Goal: Transaction & Acquisition: Obtain resource

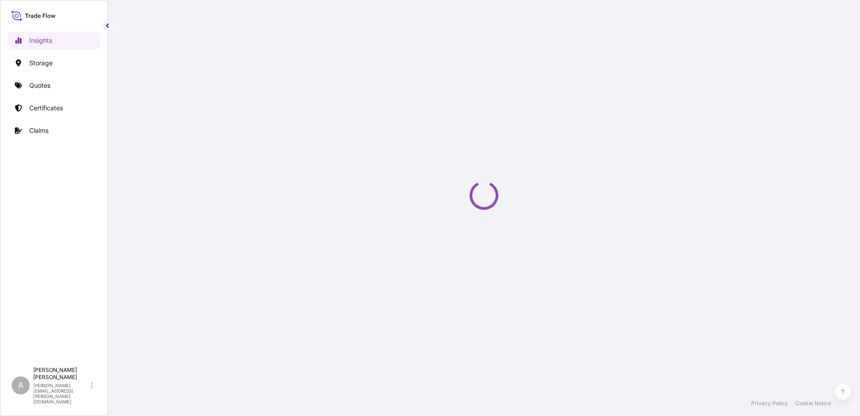
select select "2025"
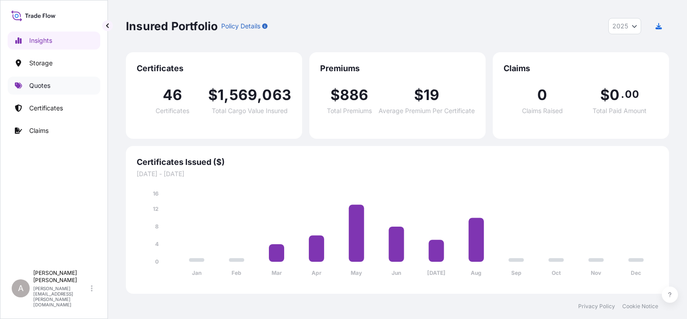
click at [59, 89] on link "Quotes" at bounding box center [54, 85] width 93 height 18
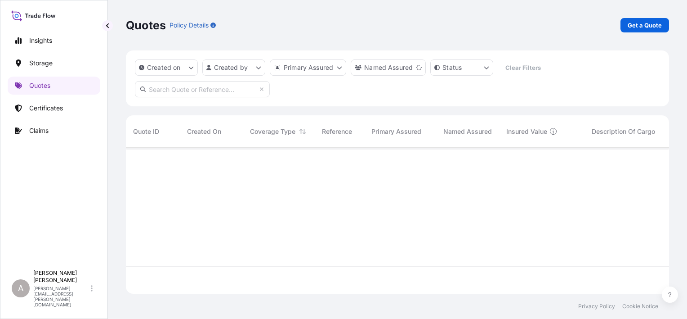
scroll to position [171, 536]
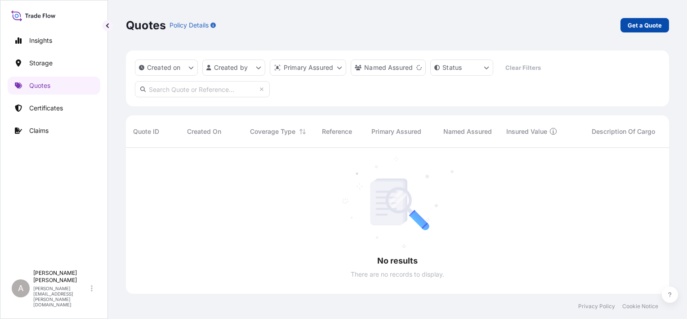
click at [642, 20] on link "Get a Quote" at bounding box center [645, 25] width 49 height 14
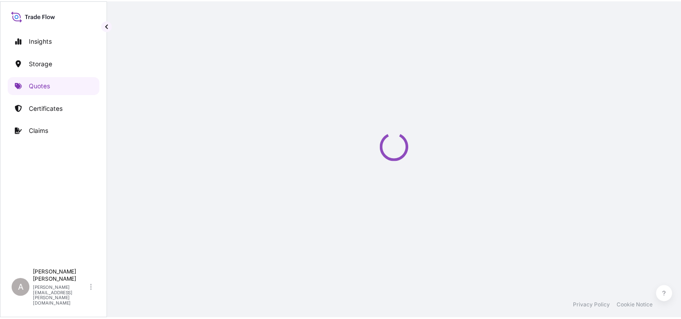
scroll to position [14, 0]
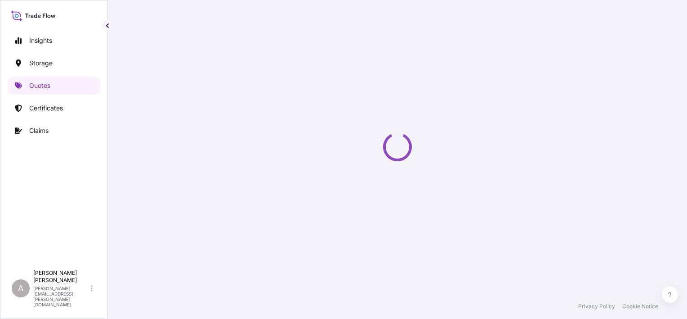
select select "Water"
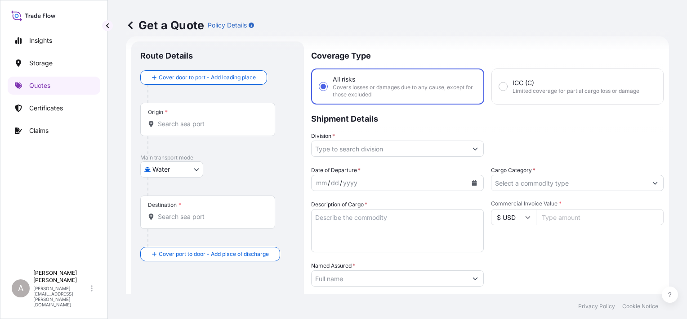
click at [167, 175] on body "Insights Storage Quotes Certificates Claims A [PERSON_NAME] [PERSON_NAME][EMAIL…" at bounding box center [343, 159] width 687 height 319
click at [173, 219] on div "Inland" at bounding box center [172, 224] width 56 height 16
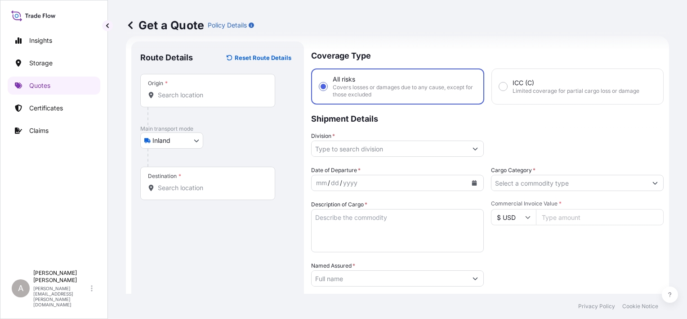
click at [217, 101] on div "Origin *" at bounding box center [207, 90] width 135 height 33
click at [217, 99] on input "Origin *" at bounding box center [211, 94] width 106 height 9
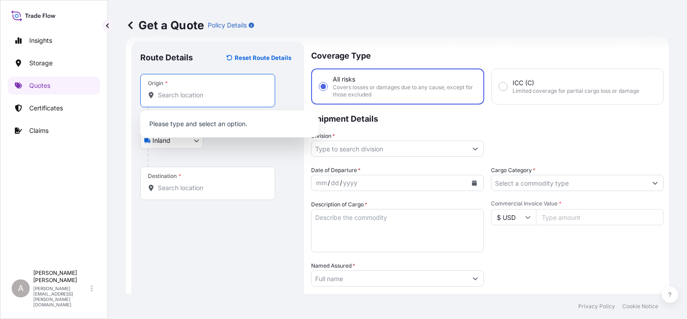
paste input "Morrisville"
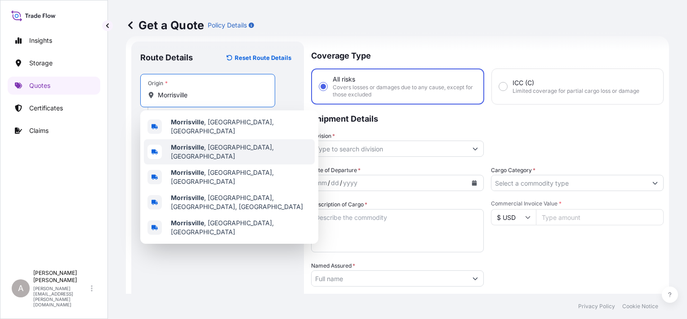
click at [217, 143] on span "[GEOGRAPHIC_DATA] , [GEOGRAPHIC_DATA], [GEOGRAPHIC_DATA]" at bounding box center [241, 152] width 140 height 18
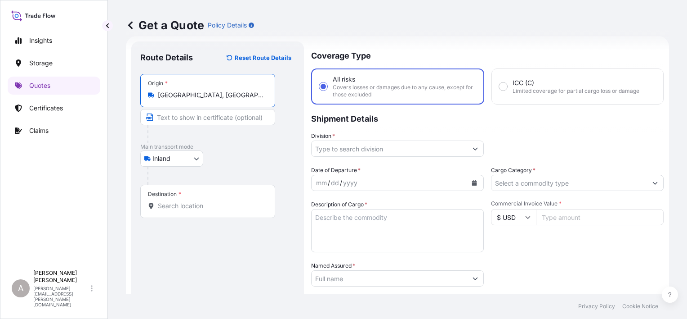
type input "[GEOGRAPHIC_DATA], [GEOGRAPHIC_DATA], [GEOGRAPHIC_DATA]"
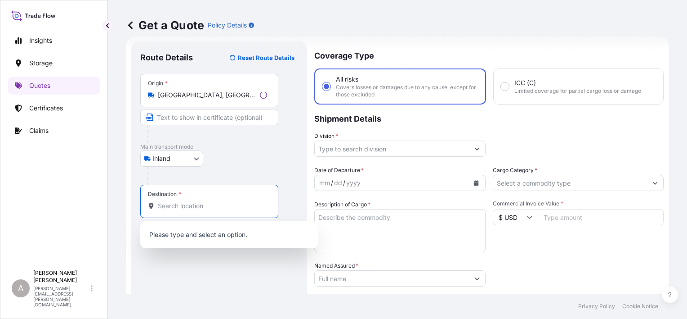
click at [204, 202] on input "Destination *" at bounding box center [212, 205] width 109 height 9
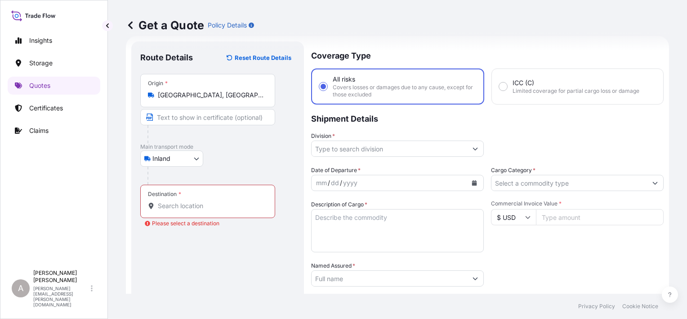
click at [193, 209] on input "Destination * Please select a destination" at bounding box center [211, 205] width 106 height 9
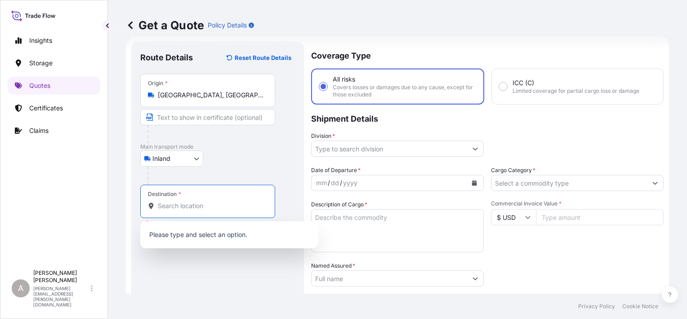
paste input "[GEOGRAPHIC_DATA]"
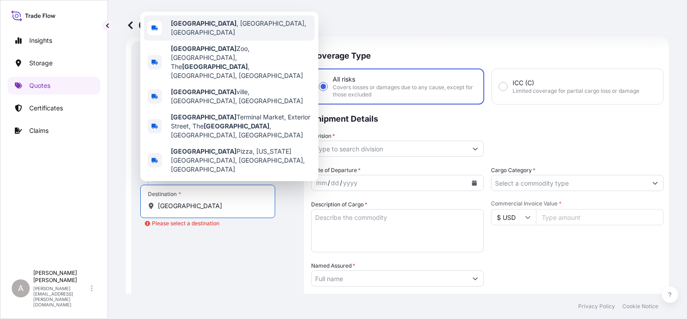
click at [212, 37] on span "[GEOGRAPHIC_DATA] , [GEOGRAPHIC_DATA], [GEOGRAPHIC_DATA]" at bounding box center [241, 28] width 140 height 18
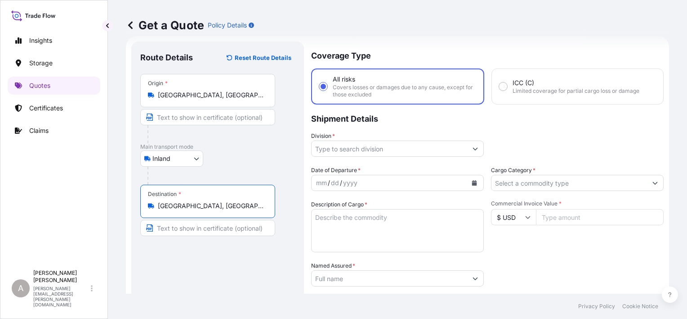
type input "[GEOGRAPHIC_DATA], [GEOGRAPHIC_DATA], [GEOGRAPHIC_DATA]"
click at [256, 261] on div "Route Details Reset Route Details Place of loading Road / [GEOGRAPHIC_DATA] / I…" at bounding box center [219, 248] width 158 height 396
click at [406, 144] on input "Division *" at bounding box center [390, 148] width 156 height 16
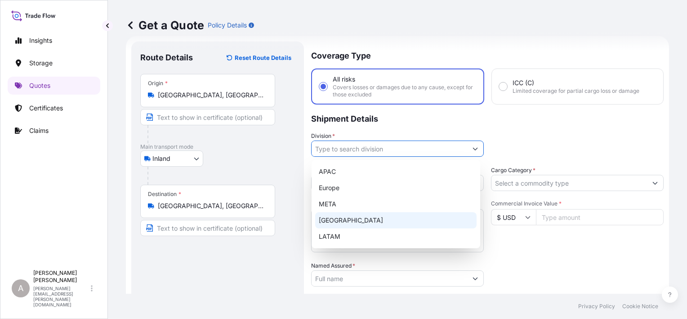
click at [363, 215] on div "[GEOGRAPHIC_DATA]" at bounding box center [396, 220] width 162 height 16
type input "[GEOGRAPHIC_DATA]"
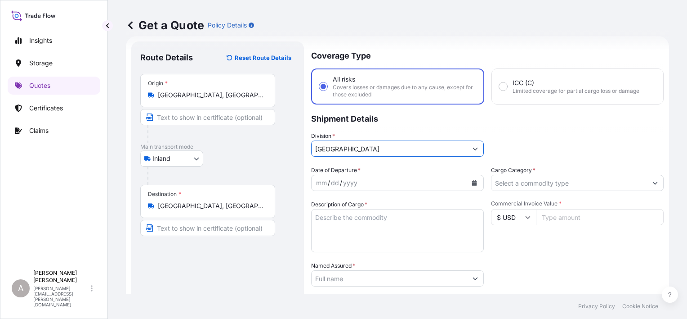
click at [469, 178] on button "Calendar" at bounding box center [474, 182] width 14 height 14
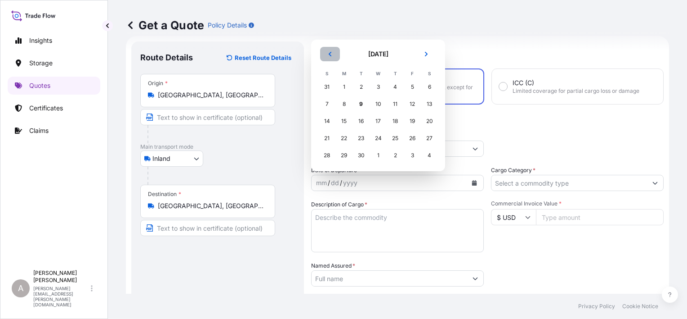
click at [333, 56] on button "Previous" at bounding box center [330, 54] width 20 height 14
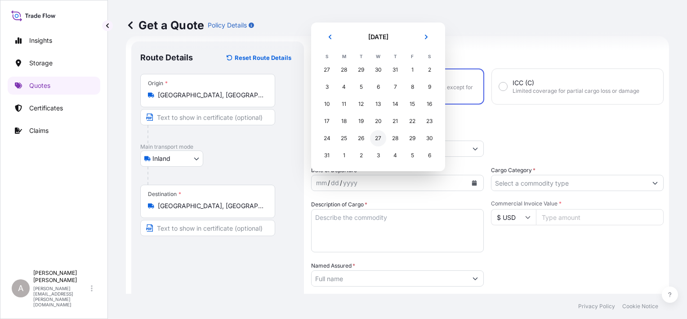
click at [376, 142] on div "27" at bounding box center [378, 138] width 16 height 16
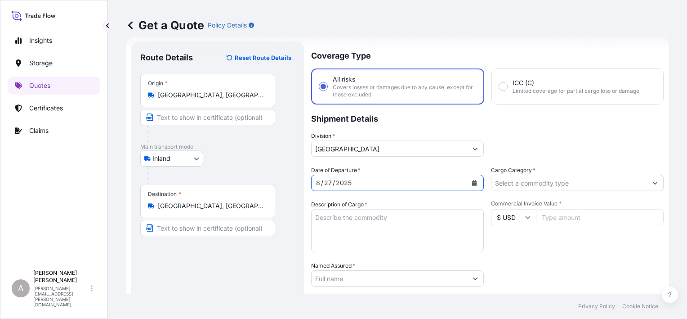
click at [524, 251] on div "Commercial Invoice Value * $ USD" at bounding box center [577, 226] width 173 height 52
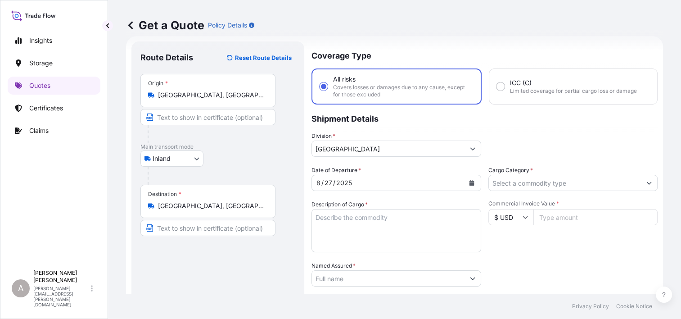
click at [553, 185] on input "Cargo Category *" at bounding box center [565, 183] width 153 height 16
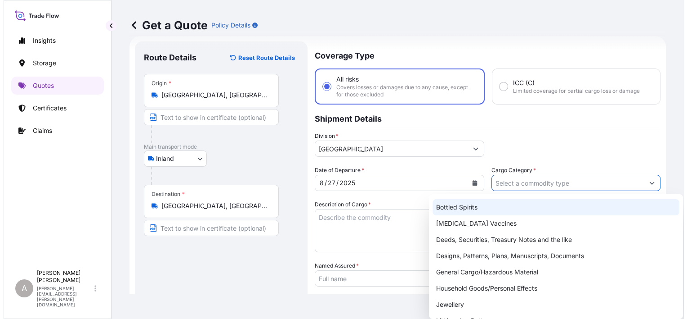
scroll to position [45, 0]
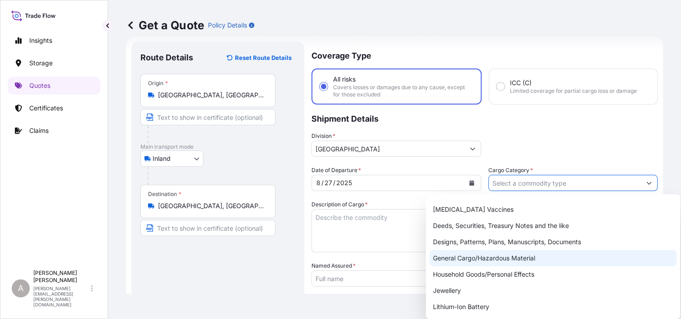
click at [501, 254] on div "General Cargo/Hazardous Material" at bounding box center [552, 258] width 247 height 16
type input "General Cargo/Hazardous Material"
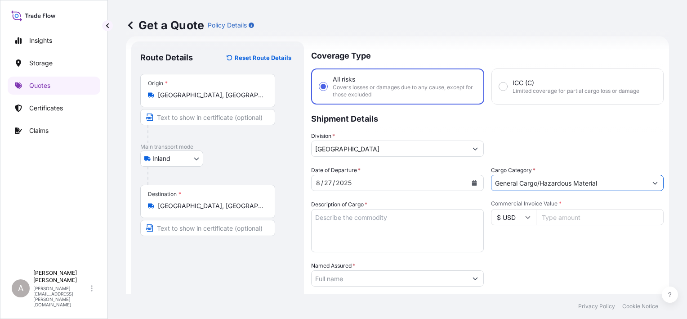
click at [552, 265] on div "Packing Category Type to search a container mode Please select a primary mode o…" at bounding box center [577, 273] width 173 height 25
click at [570, 214] on input "Commercial Invoice Value *" at bounding box center [600, 217] width 128 height 16
paste input "5809.20"
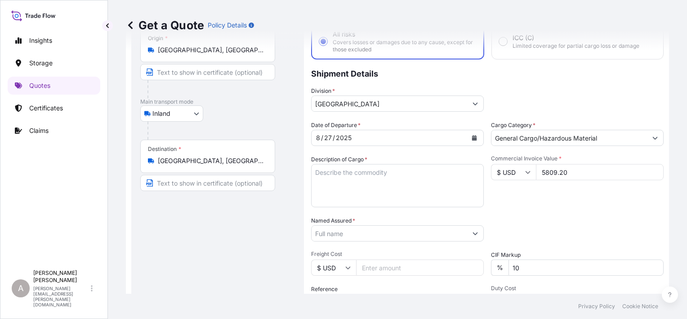
type input "5809.20"
click at [561, 218] on div "Packing Category Type to search a container mode Please select a primary mode o…" at bounding box center [577, 228] width 173 height 25
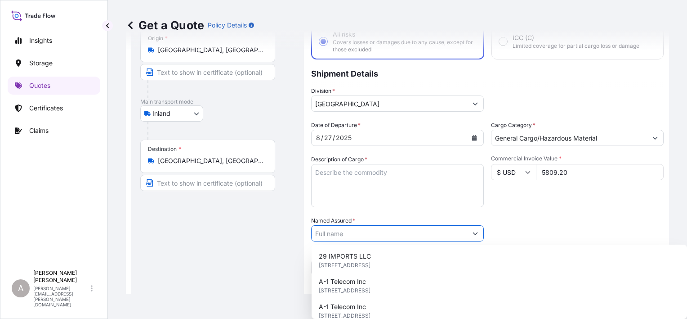
click at [467, 231] on button "Show suggestions" at bounding box center [475, 233] width 16 height 16
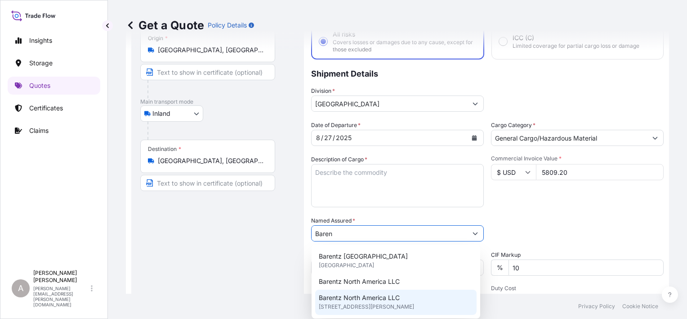
click at [395, 298] on span "Barentz North America LLC" at bounding box center [359, 297] width 81 height 9
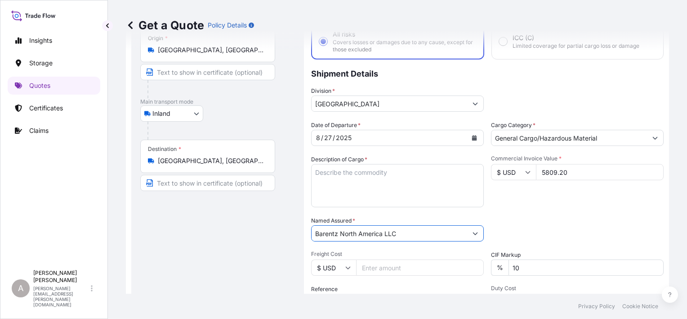
type input "Barentz North America LLC"
click at [549, 207] on div "Date of Departure * [DATE] Cargo Category * General Cargo/Hazardous Material De…" at bounding box center [487, 232] width 353 height 223
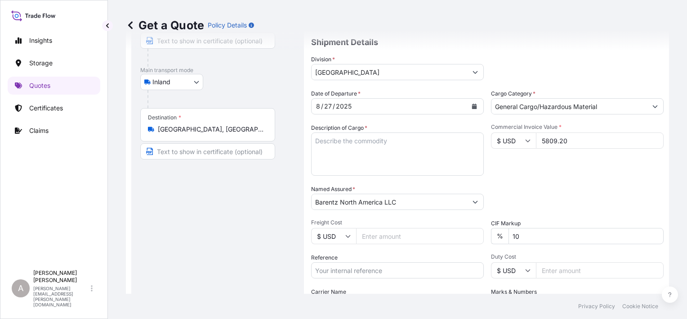
scroll to position [104, 0]
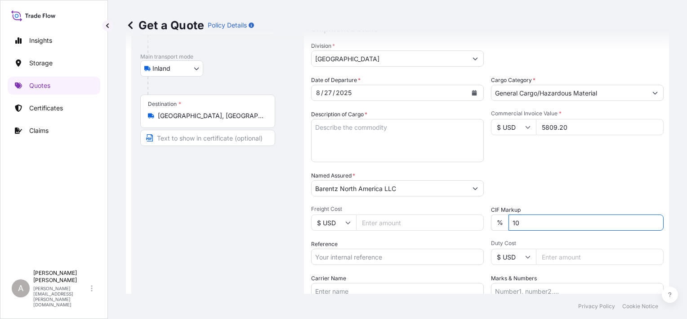
drag, startPoint x: 538, startPoint y: 216, endPoint x: 499, endPoint y: 217, distance: 39.2
click at [499, 217] on div "% 10" at bounding box center [577, 222] width 173 height 16
type input "0"
click at [540, 178] on div "Packing Category Type to search a container mode Please select a primary mode o…" at bounding box center [577, 183] width 173 height 25
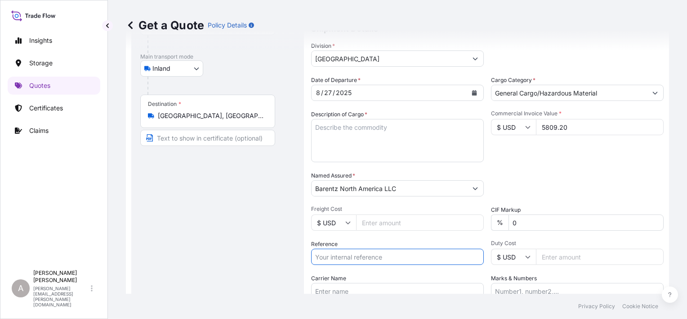
click at [376, 256] on input "Reference" at bounding box center [397, 256] width 173 height 16
paste input "90443791-0"
type input "90443791-0"
click at [549, 46] on div "Get a Quote Policy Details" at bounding box center [397, 25] width 543 height 50
click at [373, 288] on input "Carrier Name" at bounding box center [397, 291] width 173 height 16
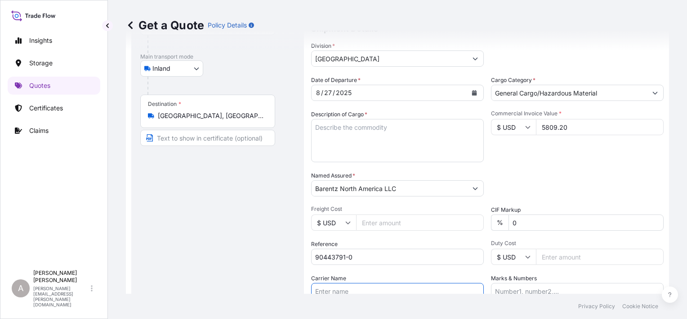
paste input "A. [PERSON_NAME], Inc"
type input "A. [PERSON_NAME], Inc"
click at [611, 166] on div "Date of Departure * [DATE] Cargo Category * General Cargo/Hazardous Material De…" at bounding box center [487, 186] width 353 height 223
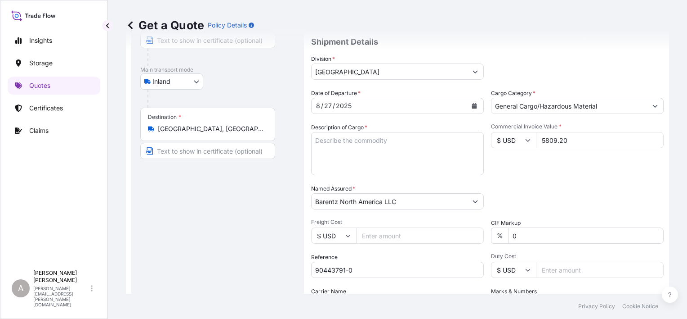
click at [353, 154] on textarea "Description of Cargo *" at bounding box center [397, 153] width 173 height 43
paste textarea "chemicals 90"
click at [348, 140] on textarea "chemicals 90" at bounding box center [397, 153] width 173 height 43
type textarea "chemicals 90"
click at [553, 166] on div "Commercial Invoice Value * $ USD 5809.20" at bounding box center [577, 149] width 173 height 52
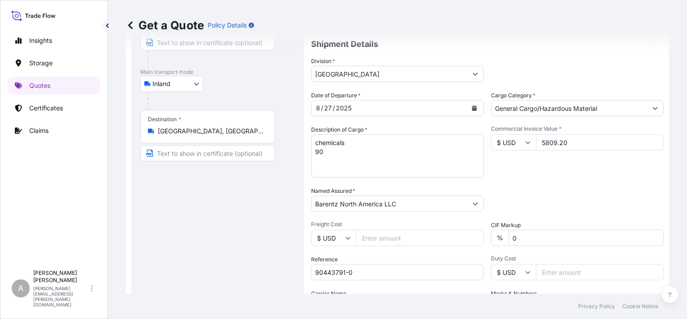
scroll to position [181, 0]
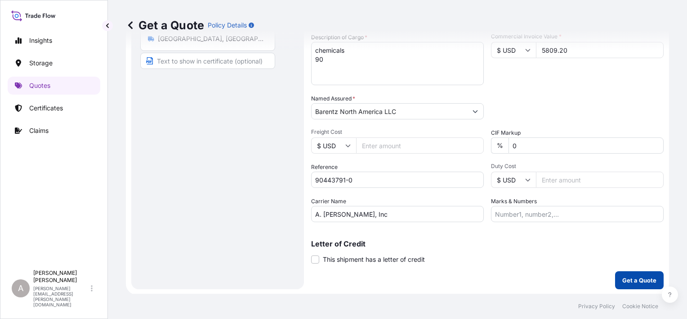
click at [628, 279] on p "Get a Quote" at bounding box center [640, 279] width 34 height 9
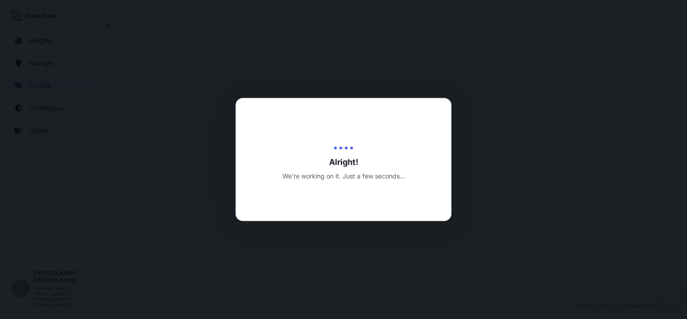
select select "Inland"
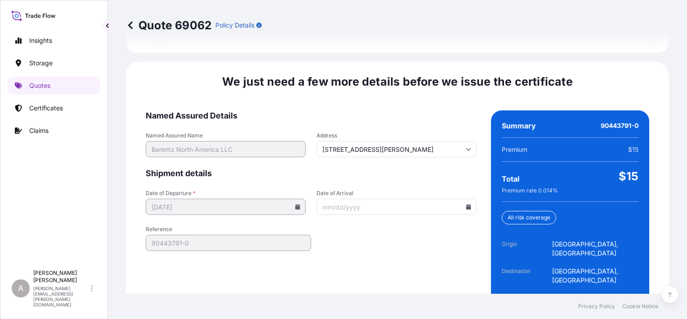
scroll to position [1389, 0]
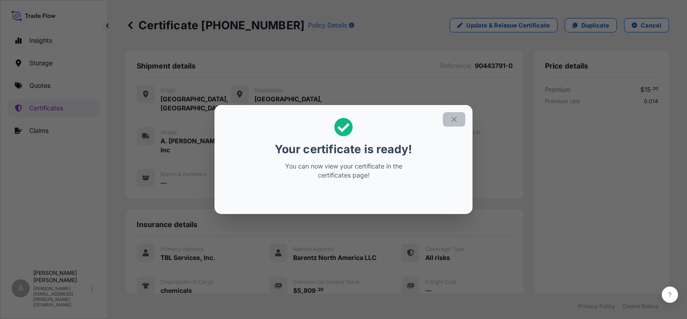
click at [455, 117] on icon "button" at bounding box center [454, 119] width 8 height 8
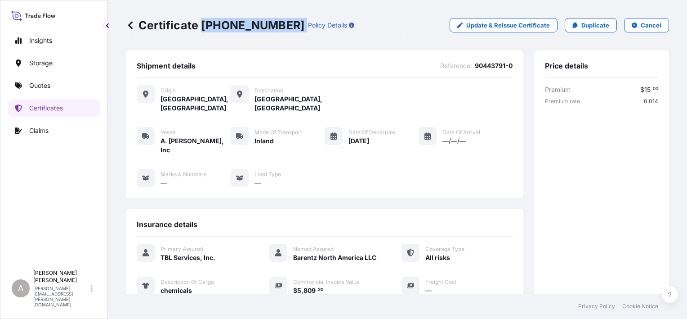
drag, startPoint x: 201, startPoint y: 25, endPoint x: 264, endPoint y: 26, distance: 63.0
click at [264, 26] on p "Certificate [PHONE_NUMBER]" at bounding box center [215, 25] width 179 height 14
drag, startPoint x: 264, startPoint y: 26, endPoint x: 247, endPoint y: 27, distance: 17.1
copy p "[PHONE_NUMBER]"
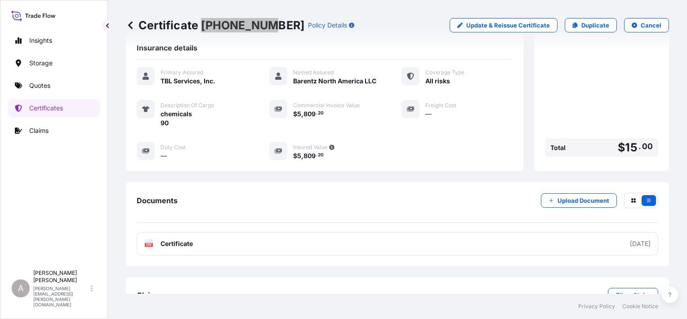
scroll to position [180, 0]
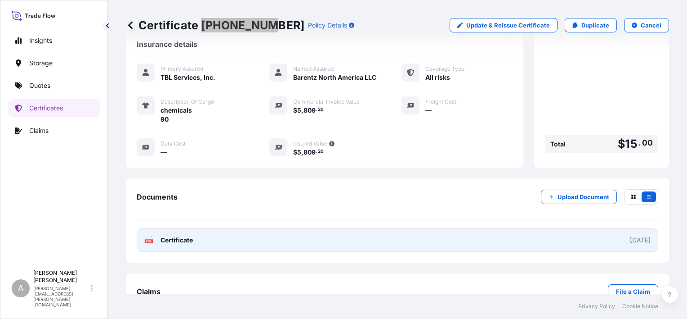
click at [312, 228] on link "PDF Certificate [DATE]" at bounding box center [398, 239] width 522 height 23
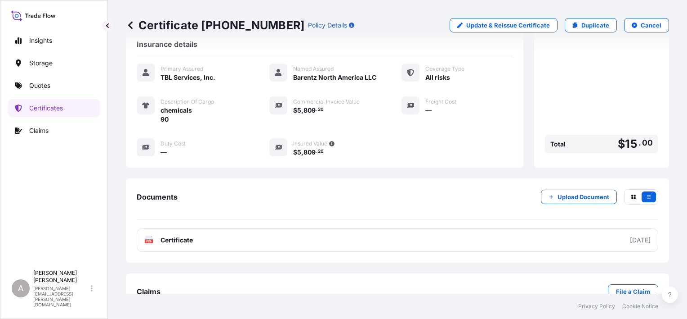
click at [387, 21] on div "Certificate [PHONE_NUMBER] Policy Details Update & Reissue Certificate Duplicat…" at bounding box center [397, 25] width 543 height 14
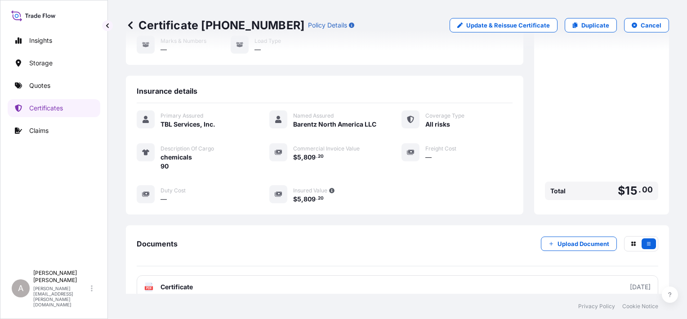
scroll to position [45, 0]
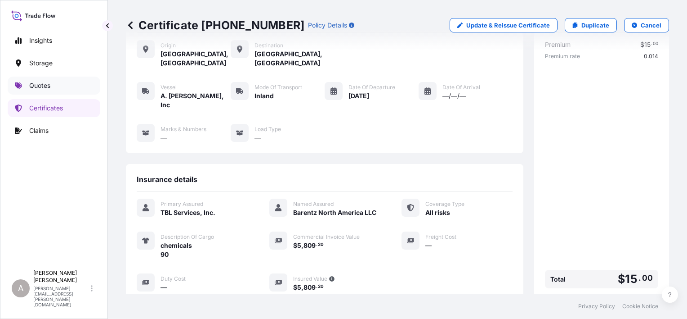
click at [43, 81] on p "Quotes" at bounding box center [39, 85] width 21 height 9
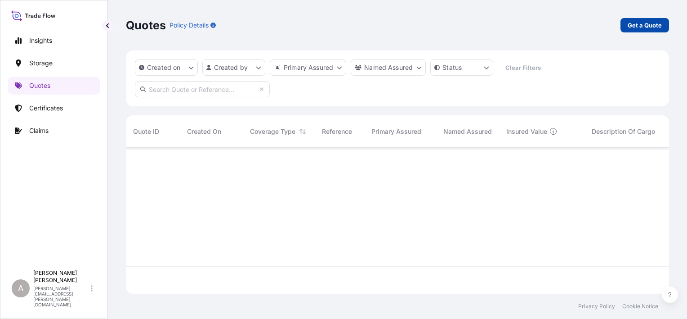
scroll to position [171, 536]
click at [634, 24] on p "Get a Quote" at bounding box center [645, 25] width 34 height 9
select select "Water"
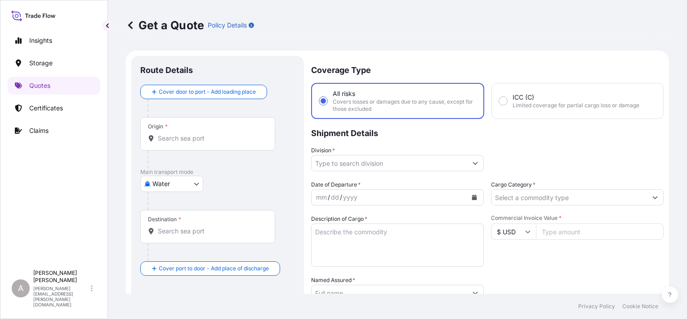
scroll to position [14, 0]
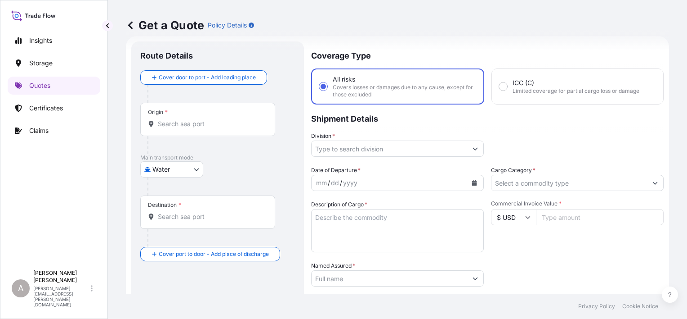
click at [178, 170] on body "Insights Storage Quotes Certificates Claims A [PERSON_NAME] [PERSON_NAME][EMAIL…" at bounding box center [343, 159] width 687 height 319
click at [176, 221] on div "Inland" at bounding box center [172, 224] width 56 height 16
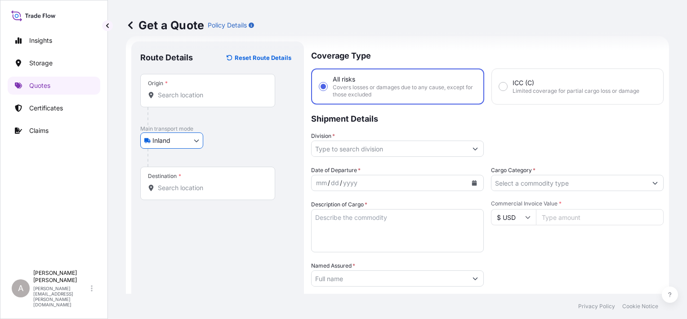
click at [271, 138] on div "Inland Air Water Inland" at bounding box center [217, 140] width 155 height 16
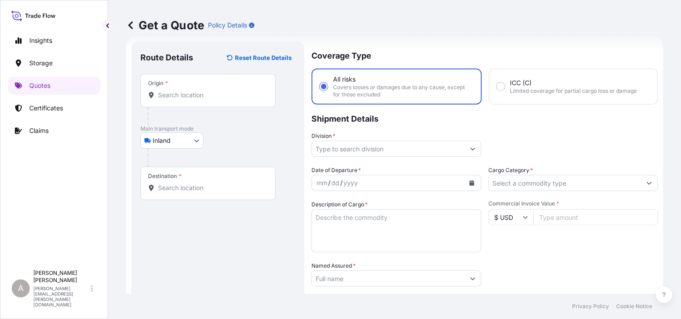
click at [370, 275] on input "Named Assured *" at bounding box center [388, 278] width 153 height 16
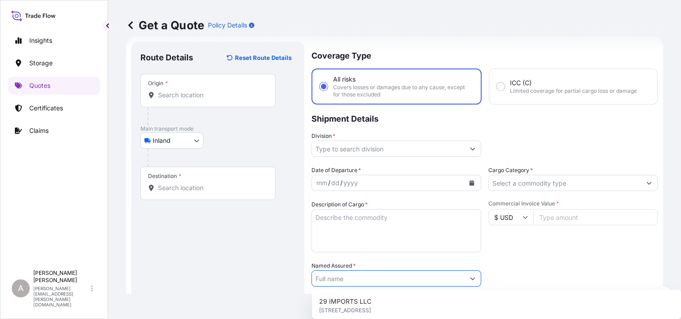
click at [192, 83] on div "Origin *" at bounding box center [207, 90] width 135 height 33
click at [192, 90] on input "Origin *" at bounding box center [211, 94] width 106 height 9
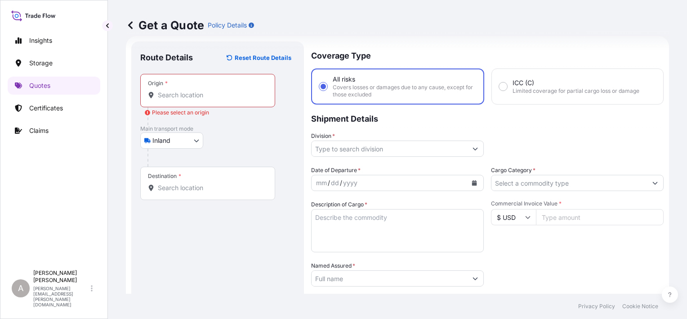
click at [179, 93] on input "Origin * Please select an origin" at bounding box center [211, 94] width 106 height 9
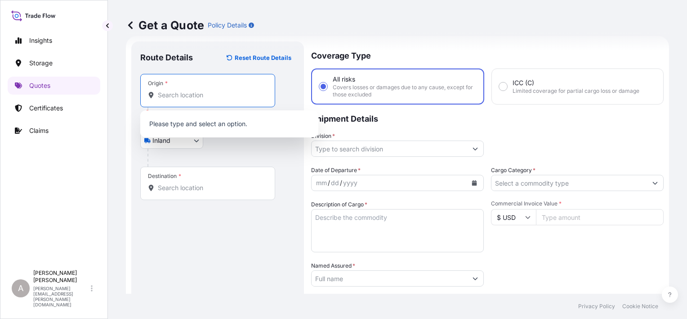
paste input "[PERSON_NAME]"
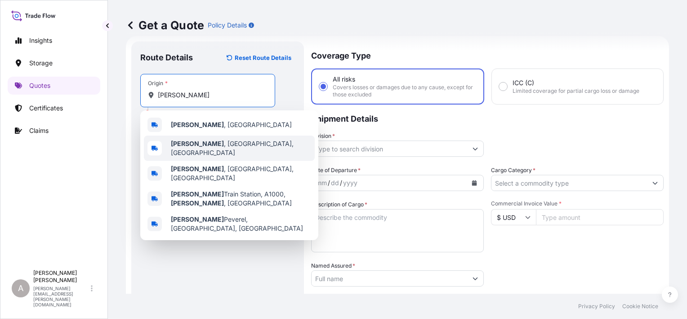
click at [200, 140] on div "[GEOGRAPHIC_DATA] , [GEOGRAPHIC_DATA], [GEOGRAPHIC_DATA]" at bounding box center [229, 147] width 171 height 25
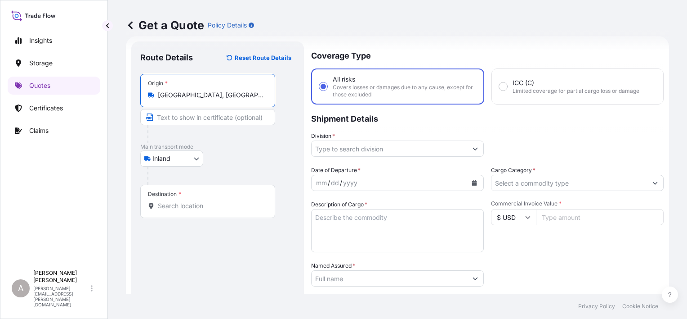
type input "[GEOGRAPHIC_DATA], [GEOGRAPHIC_DATA], [GEOGRAPHIC_DATA]"
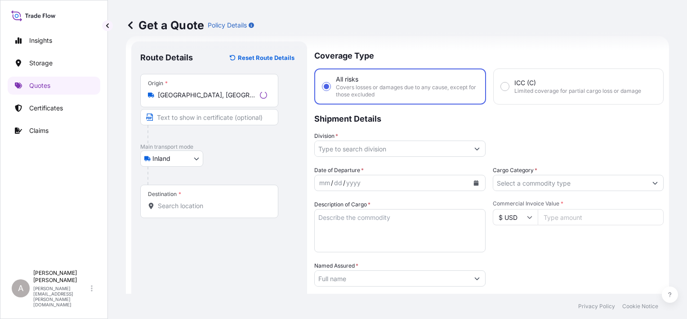
click at [225, 256] on div "Route Details Reset Route Details Place of loading Road / [GEOGRAPHIC_DATA] / I…" at bounding box center [219, 248] width 158 height 396
click at [220, 202] on input "Destination *" at bounding box center [211, 205] width 106 height 9
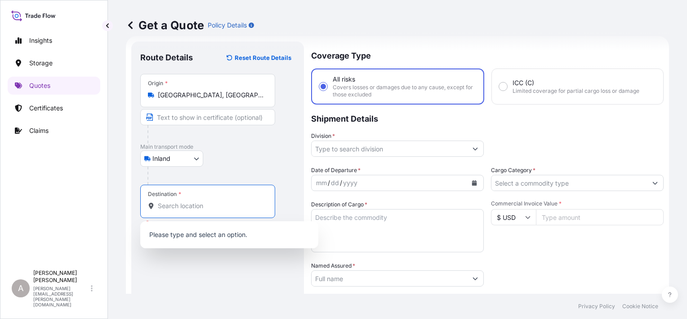
click at [211, 202] on input "Destination * Please select a destination" at bounding box center [211, 205] width 106 height 9
paste input "SPRING"
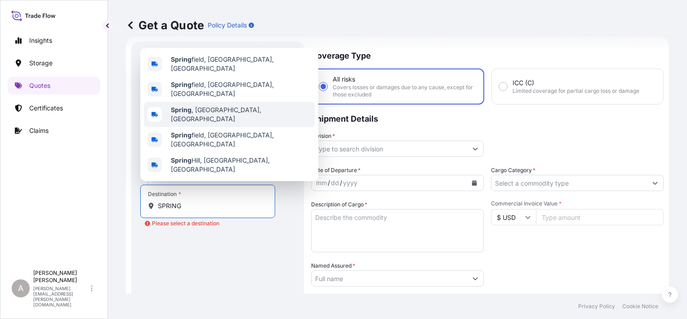
click at [221, 127] on div "[GEOGRAPHIC_DATA] , [GEOGRAPHIC_DATA], [GEOGRAPHIC_DATA]" at bounding box center [229, 114] width 171 height 25
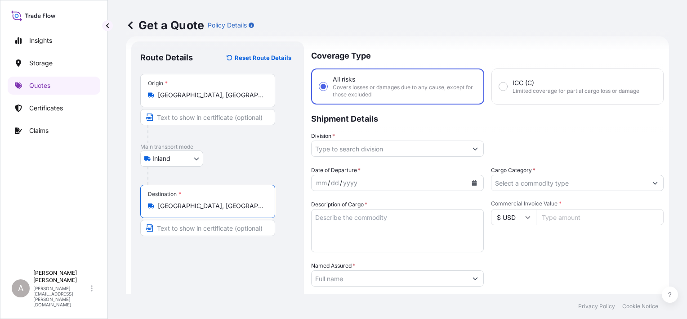
type input "[GEOGRAPHIC_DATA], [GEOGRAPHIC_DATA], [GEOGRAPHIC_DATA]"
click at [224, 268] on div "Route Details Reset Route Details Place of loading Road / [GEOGRAPHIC_DATA] / I…" at bounding box center [217, 248] width 155 height 396
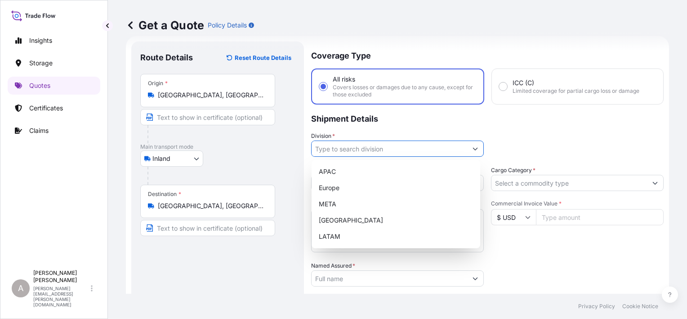
click at [374, 152] on input "Division *" at bounding box center [390, 148] width 156 height 16
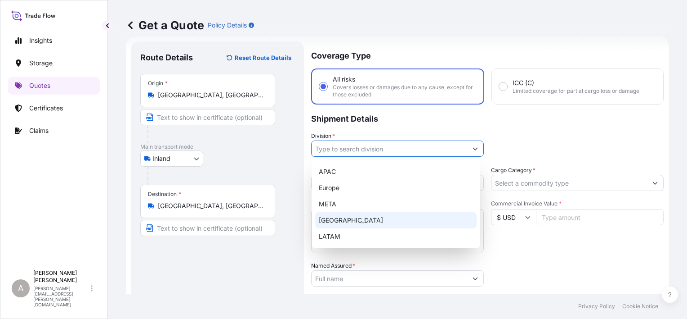
click at [367, 218] on div "[GEOGRAPHIC_DATA]" at bounding box center [396, 220] width 162 height 16
type input "[GEOGRAPHIC_DATA]"
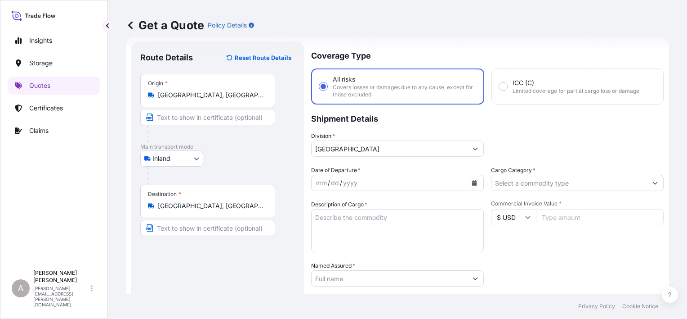
click at [566, 130] on p "Shipment Details" at bounding box center [487, 117] width 353 height 27
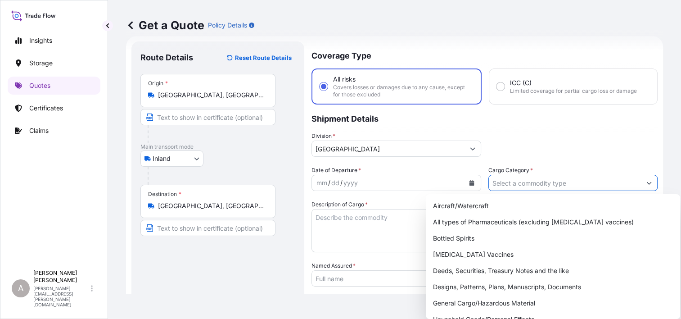
click at [576, 182] on input "Cargo Category *" at bounding box center [565, 183] width 153 height 16
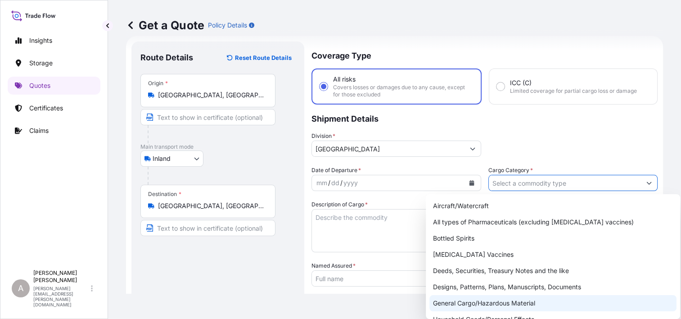
click at [502, 305] on div "General Cargo/Hazardous Material" at bounding box center [552, 303] width 247 height 16
type input "General Cargo/Hazardous Material"
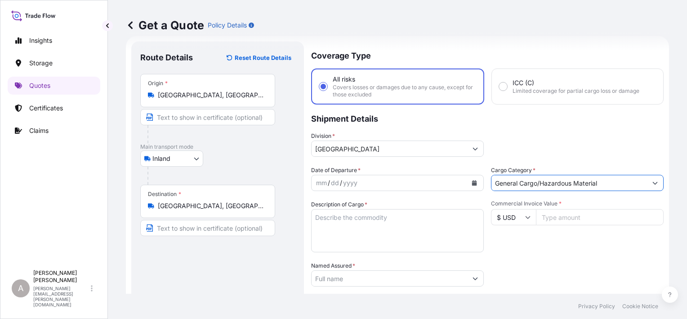
click at [567, 121] on p "Shipment Details" at bounding box center [487, 117] width 353 height 27
click at [472, 184] on icon "Calendar" at bounding box center [474, 182] width 5 height 5
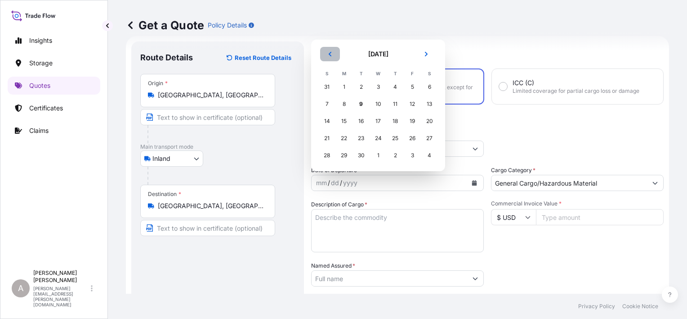
click at [335, 58] on button "Previous" at bounding box center [330, 54] width 20 height 14
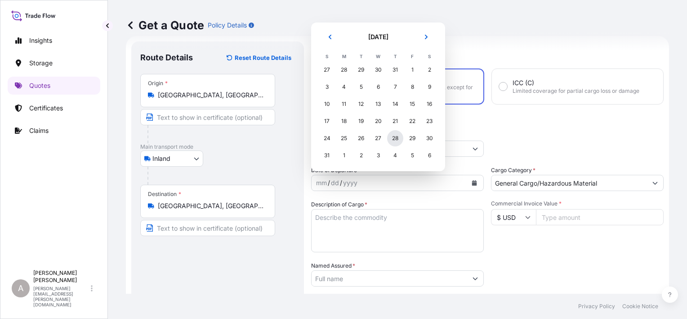
click at [398, 141] on div "28" at bounding box center [395, 138] width 16 height 16
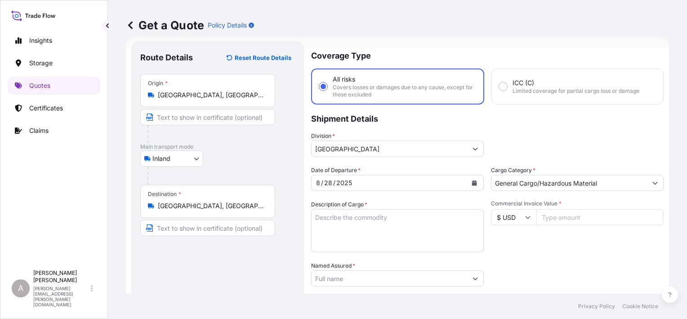
click at [548, 265] on div "Packing Category Type to search a container mode Please select a primary mode o…" at bounding box center [577, 273] width 173 height 25
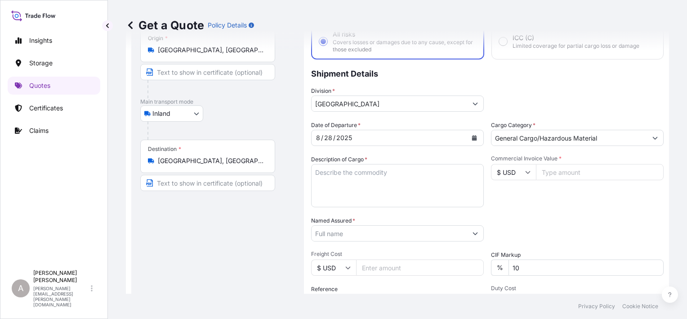
scroll to position [104, 0]
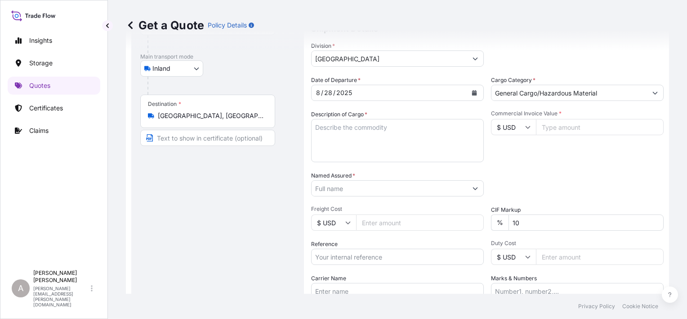
click at [567, 128] on input "Commercial Invoice Value *" at bounding box center [600, 127] width 128 height 16
paste input "20160.00"
type input "20160.00"
click at [565, 166] on div "Date of Departure * [DATE] Cargo Category * General Cargo/Hazardous Material De…" at bounding box center [487, 187] width 353 height 223
click at [358, 193] on input "Named Assured *" at bounding box center [390, 188] width 156 height 16
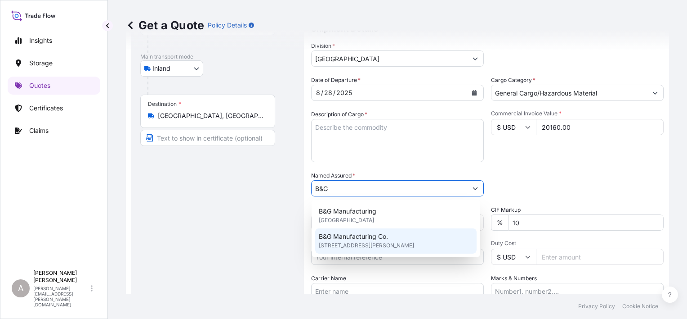
click at [372, 236] on span "B&G Manufacturing Co." at bounding box center [353, 236] width 69 height 9
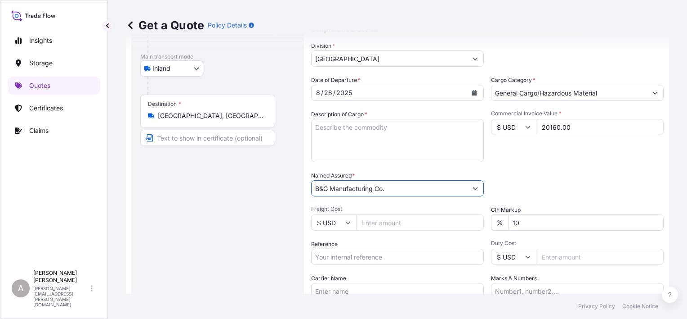
type input "B&G Manufacturing Co."
click at [617, 176] on div "Packing Category Type to search a container mode Please select a primary mode o…" at bounding box center [577, 183] width 173 height 25
drag, startPoint x: 574, startPoint y: 225, endPoint x: 498, endPoint y: 222, distance: 76.6
click at [503, 228] on div "% 10" at bounding box center [577, 222] width 173 height 16
type input "0"
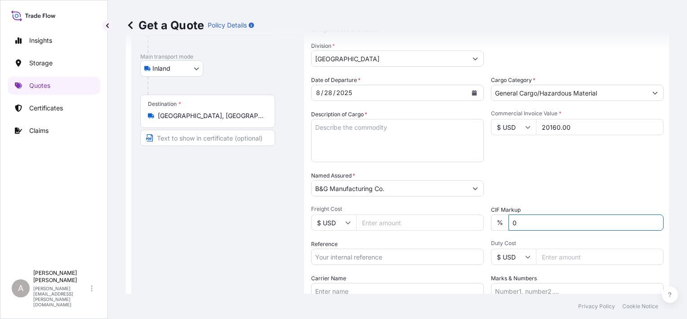
click at [561, 179] on div "Packing Category Type to search a container mode Please select a primary mode o…" at bounding box center [577, 183] width 173 height 25
click at [390, 256] on input "Reference" at bounding box center [397, 256] width 173 height 16
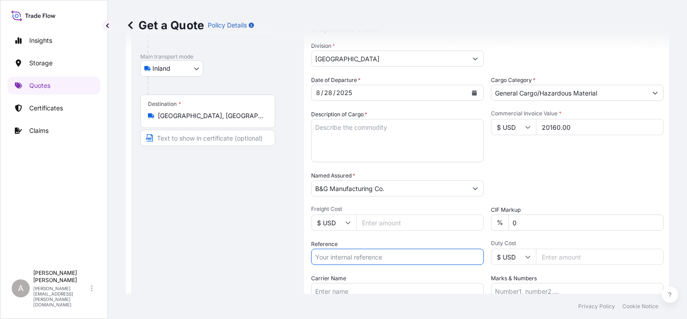
paste input "80805990"
type input "80805990"
click at [410, 278] on div "Carrier Name" at bounding box center [397, 286] width 173 height 25
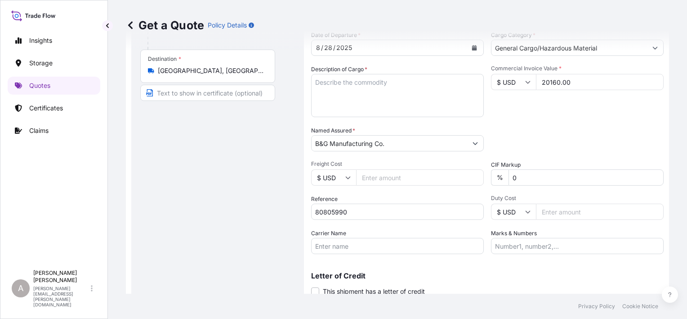
click at [407, 242] on input "Carrier Name" at bounding box center [397, 246] width 173 height 16
paste input "R & L Carriers, Inc."
type input "R & L Carriers, Inc."
click at [509, 273] on p "Letter of Credit" at bounding box center [487, 275] width 353 height 7
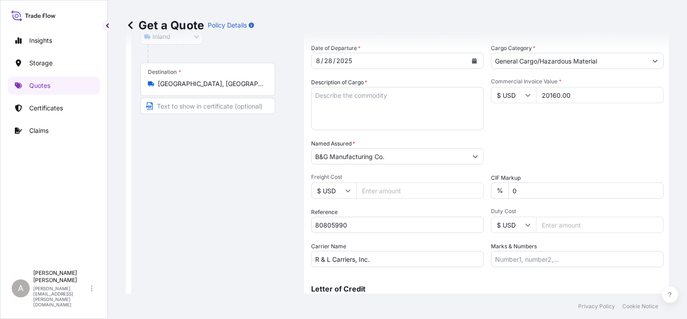
click at [366, 112] on textarea "Description of Cargo *" at bounding box center [397, 108] width 173 height 43
paste textarea "STEEL TJS FLANGE STUDS 806"
click at [401, 97] on textarea "STEEL TJS FLANGE STUDS 806" at bounding box center [397, 108] width 173 height 43
type textarea "STEEL TJS FLANGE STUDS 806"
click at [564, 158] on div "Packing Category Type to search a container mode Please select a primary mode o…" at bounding box center [577, 151] width 173 height 25
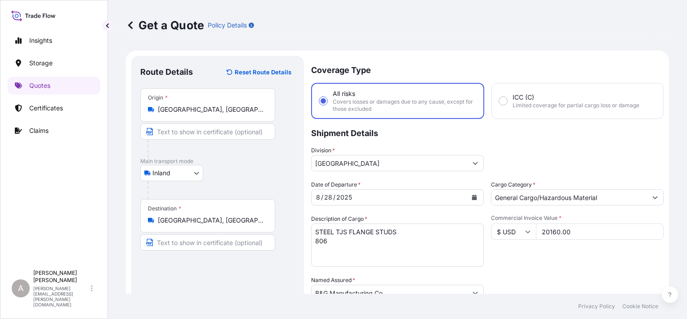
scroll to position [181, 0]
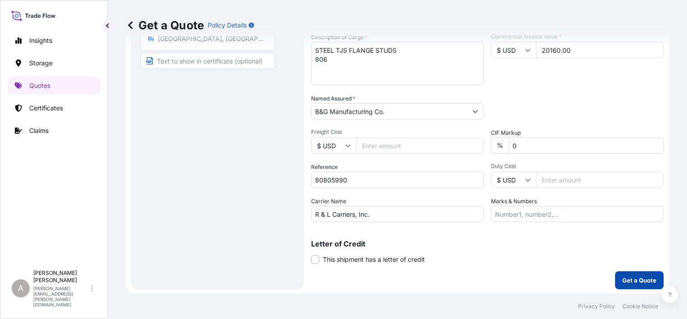
click at [630, 274] on button "Get a Quote" at bounding box center [639, 280] width 49 height 18
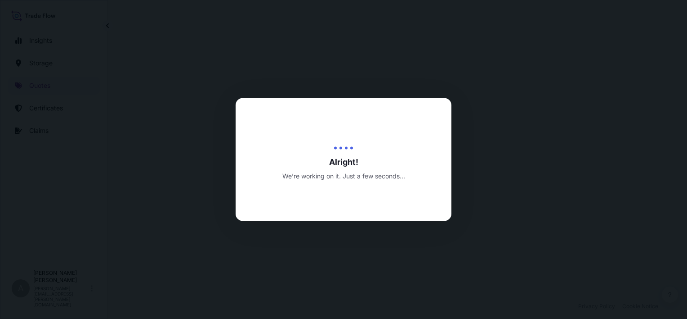
select select "Inland"
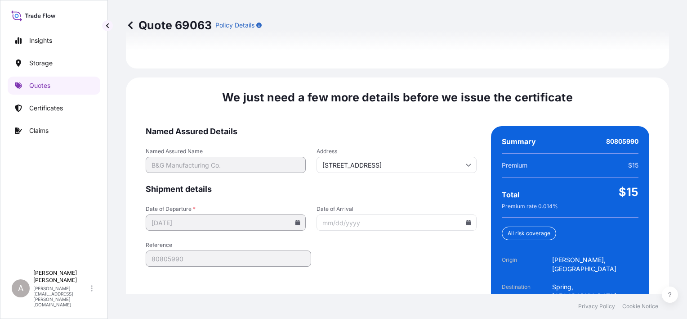
scroll to position [1389, 0]
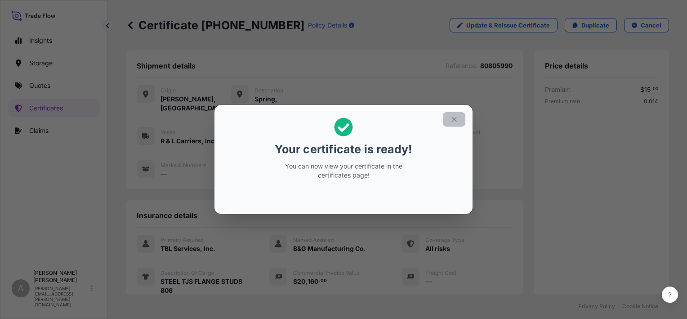
click at [454, 117] on icon "button" at bounding box center [454, 119] width 8 height 8
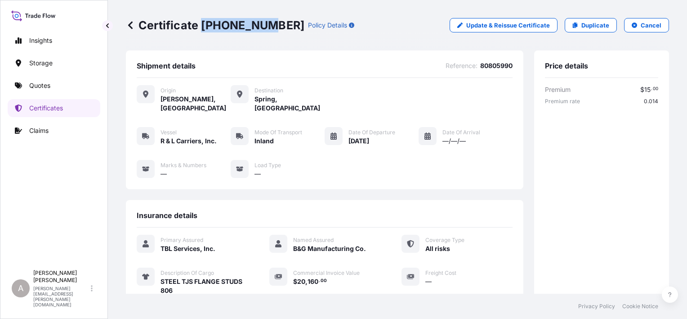
drag, startPoint x: 203, startPoint y: 24, endPoint x: 265, endPoint y: 23, distance: 61.6
click at [265, 23] on p "Certificate [PHONE_NUMBER]" at bounding box center [215, 25] width 179 height 14
drag, startPoint x: 265, startPoint y: 23, endPoint x: 257, endPoint y: 28, distance: 8.9
copy p "[PHONE_NUMBER]"
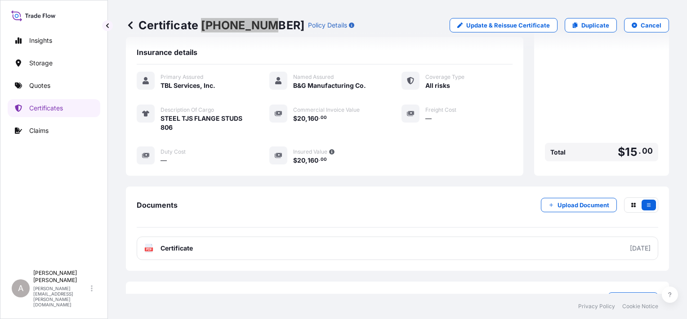
scroll to position [193, 0]
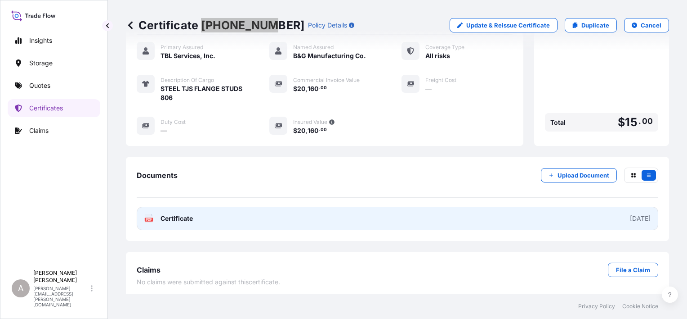
click at [337, 215] on link "PDF Certificate [DATE]" at bounding box center [398, 217] width 522 height 23
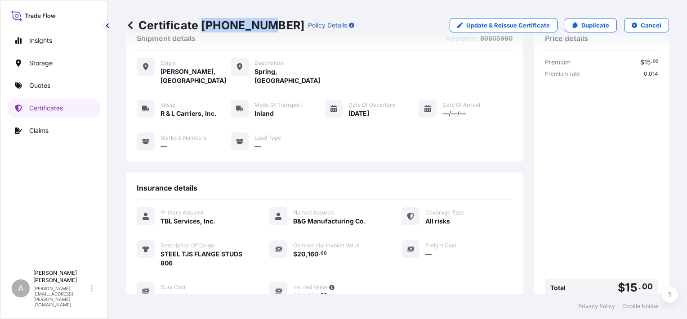
scroll to position [0, 0]
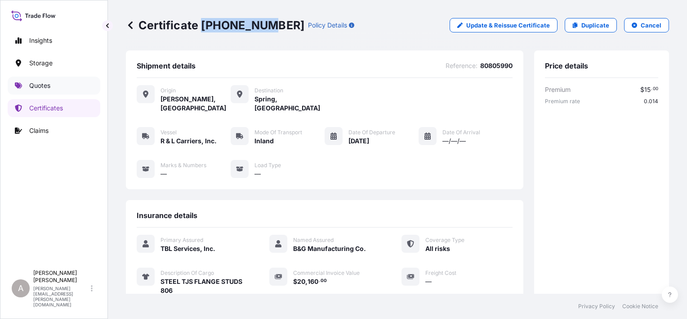
click at [80, 81] on link "Quotes" at bounding box center [54, 85] width 93 height 18
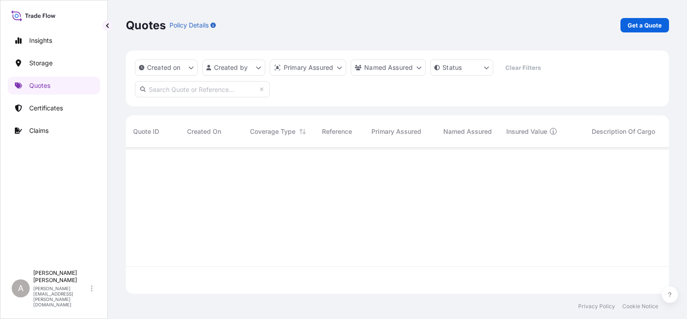
scroll to position [144, 536]
click at [650, 25] on p "Get a Quote" at bounding box center [645, 25] width 34 height 9
select select "Water"
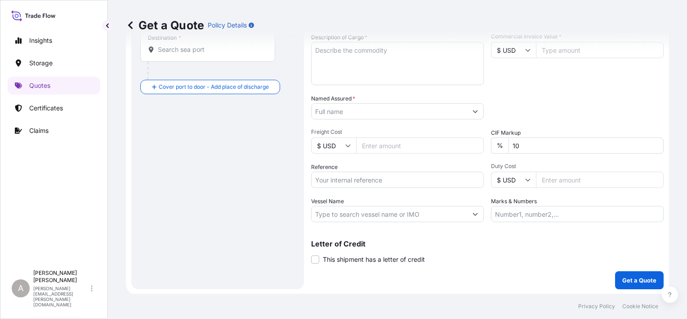
scroll to position [1, 0]
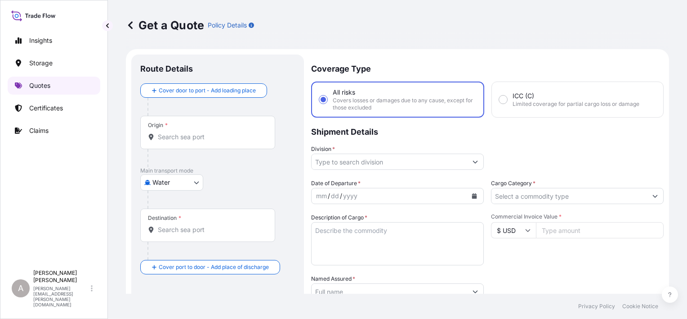
click at [55, 83] on link "Quotes" at bounding box center [54, 85] width 93 height 18
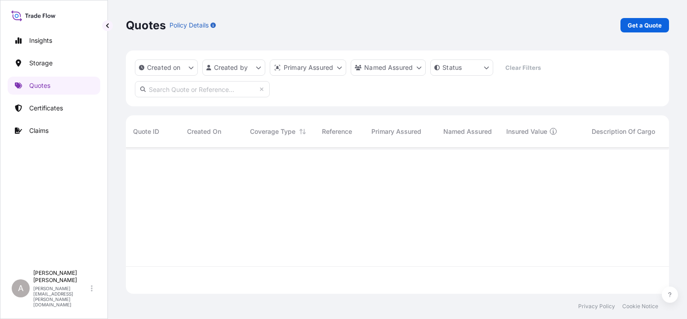
scroll to position [171, 536]
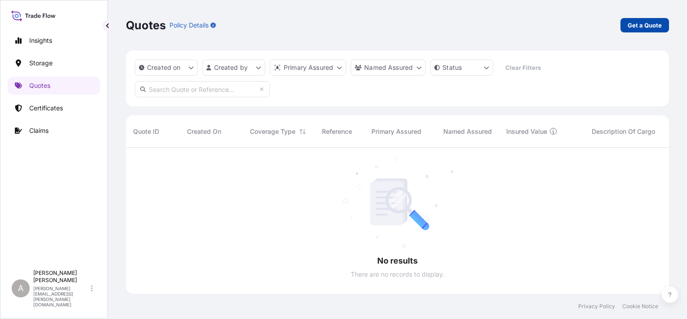
click at [641, 25] on p "Get a Quote" at bounding box center [645, 25] width 34 height 9
select select "Water"
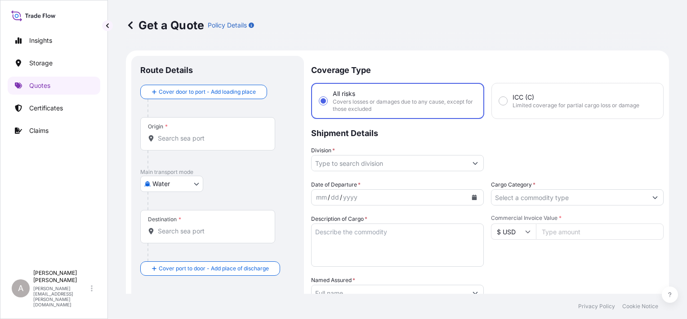
scroll to position [14, 0]
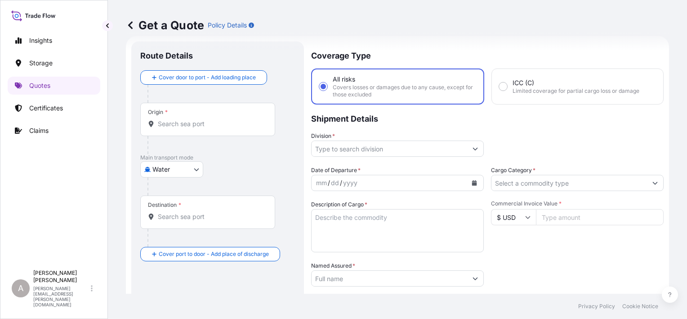
click at [179, 168] on body "Insights Storage Quotes Certificates Claims A [PERSON_NAME] [PERSON_NAME][EMAIL…" at bounding box center [343, 159] width 687 height 319
click at [179, 220] on div "Inland" at bounding box center [172, 224] width 56 height 16
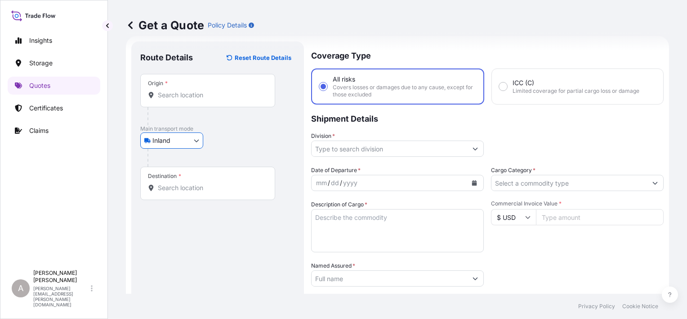
click at [233, 144] on div "Inland Air Water Inland" at bounding box center [217, 140] width 155 height 16
click at [202, 101] on div "Origin *" at bounding box center [207, 90] width 135 height 33
click at [202, 99] on input "Origin *" at bounding box center [211, 94] width 106 height 9
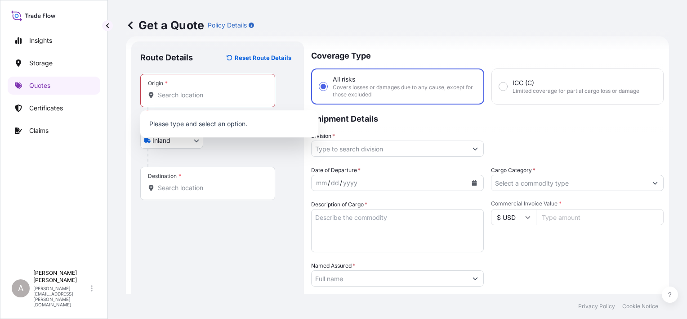
click at [215, 101] on div "Origin *" at bounding box center [207, 90] width 135 height 33
click at [215, 99] on input "Origin * Please select an origin" at bounding box center [211, 94] width 106 height 9
paste input "[PERSON_NAME]"
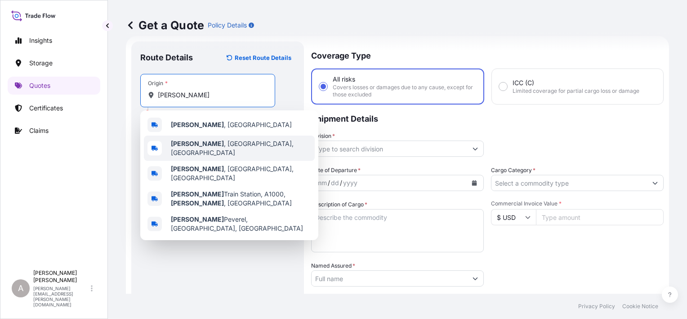
click at [214, 149] on span "[GEOGRAPHIC_DATA] , [GEOGRAPHIC_DATA], [GEOGRAPHIC_DATA]" at bounding box center [241, 148] width 140 height 18
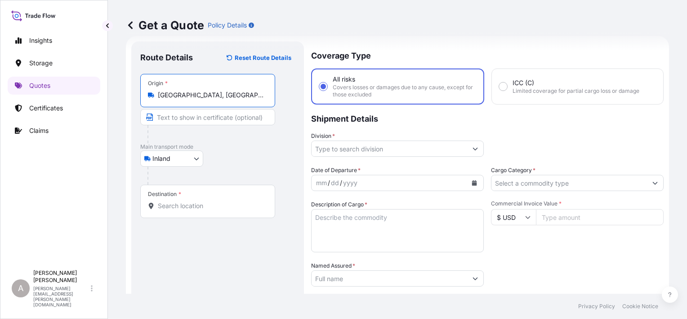
type input "[GEOGRAPHIC_DATA], [GEOGRAPHIC_DATA], [GEOGRAPHIC_DATA]"
click at [192, 243] on div "Route Details Reset Route Details Place of loading Road / [GEOGRAPHIC_DATA] / I…" at bounding box center [217, 248] width 155 height 396
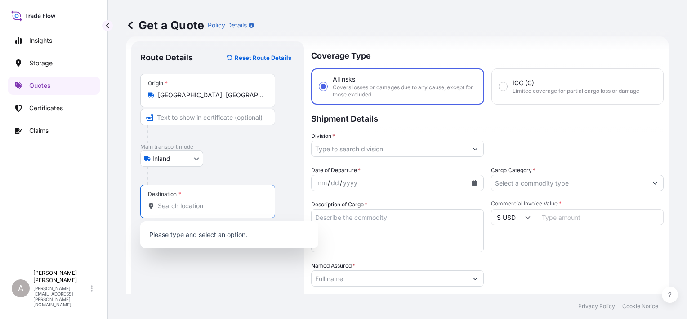
click at [201, 206] on input "Destination *" at bounding box center [211, 205] width 106 height 9
paste input "SPRING"
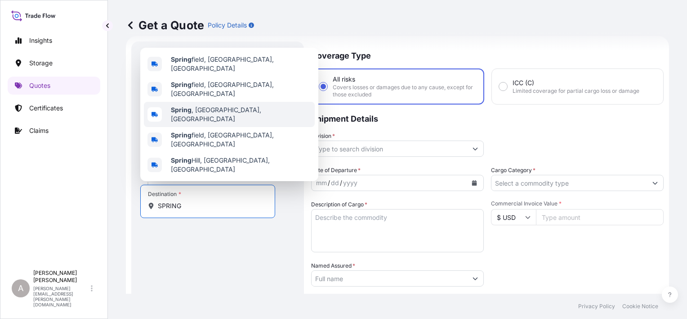
click at [225, 122] on div "[GEOGRAPHIC_DATA] , [GEOGRAPHIC_DATA], [GEOGRAPHIC_DATA]" at bounding box center [229, 114] width 171 height 25
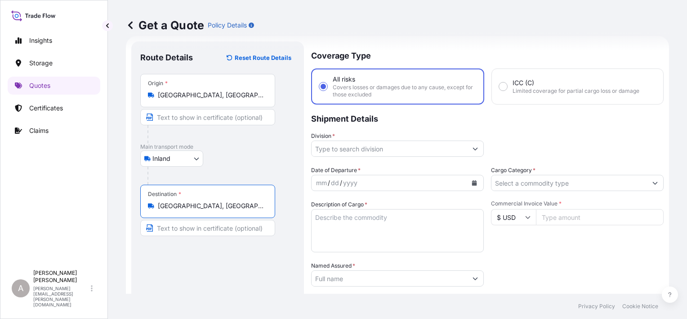
type input "[GEOGRAPHIC_DATA], [GEOGRAPHIC_DATA], [GEOGRAPHIC_DATA]"
click at [216, 268] on div "Route Details Reset Route Details Place of loading Road / [GEOGRAPHIC_DATA] / I…" at bounding box center [217, 248] width 155 height 396
click at [274, 247] on div "Route Details Reset Route Details Place of loading Road / [GEOGRAPHIC_DATA] / I…" at bounding box center [217, 248] width 155 height 396
click at [379, 144] on input "Division *" at bounding box center [390, 148] width 156 height 16
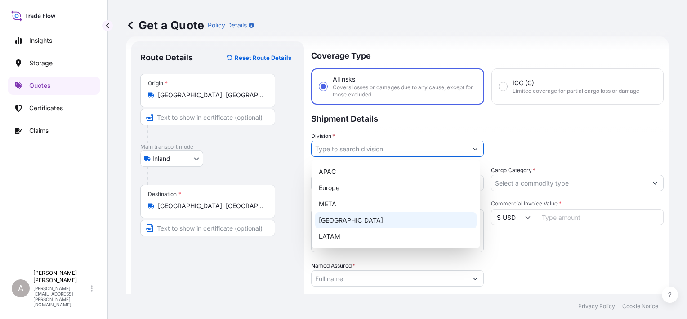
click at [376, 217] on div "[GEOGRAPHIC_DATA]" at bounding box center [396, 220] width 162 height 16
type input "[GEOGRAPHIC_DATA]"
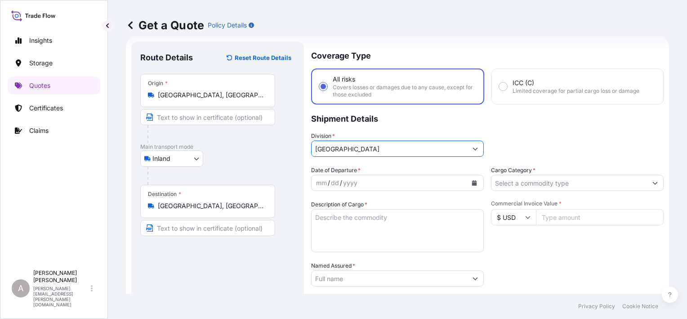
click at [468, 185] on button "Calendar" at bounding box center [474, 182] width 14 height 14
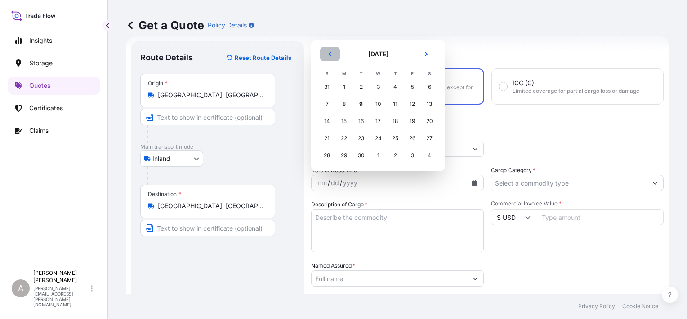
click at [334, 52] on button "Previous" at bounding box center [330, 54] width 20 height 14
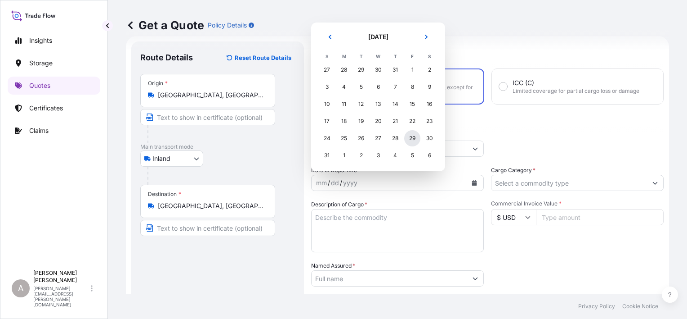
click at [416, 138] on div "29" at bounding box center [412, 138] width 16 height 16
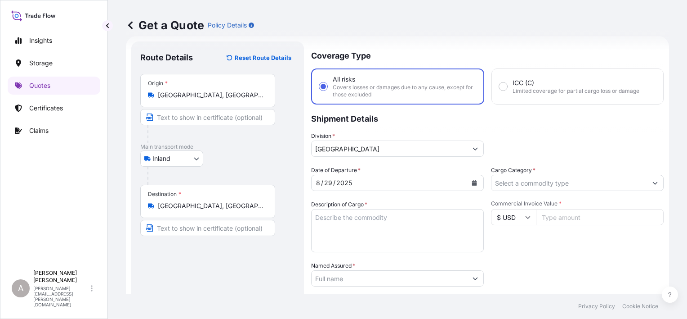
drag, startPoint x: 549, startPoint y: 268, endPoint x: 536, endPoint y: 194, distance: 74.8
click at [549, 266] on div "Packing Category Type to search a container mode Please select a primary mode o…" at bounding box center [577, 273] width 173 height 25
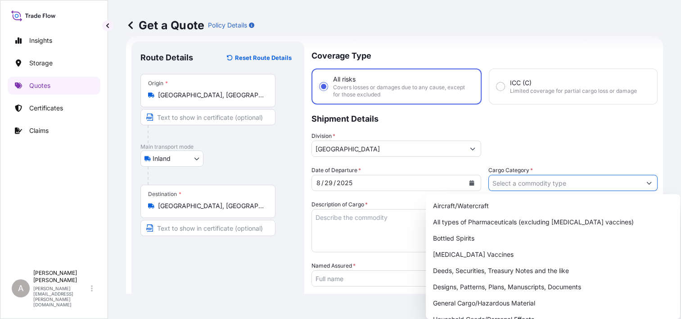
click at [535, 178] on input "Cargo Category *" at bounding box center [565, 183] width 153 height 16
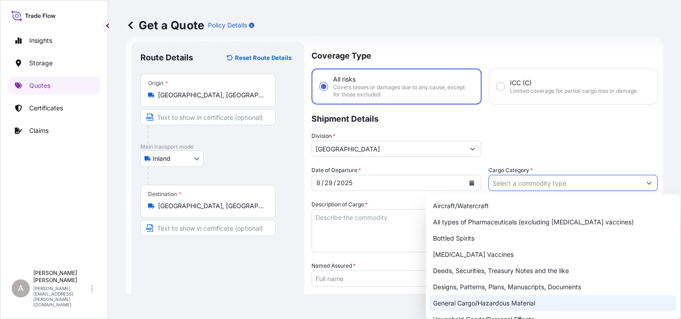
click at [481, 299] on div "General Cargo/Hazardous Material" at bounding box center [552, 303] width 247 height 16
type input "General Cargo/Hazardous Material"
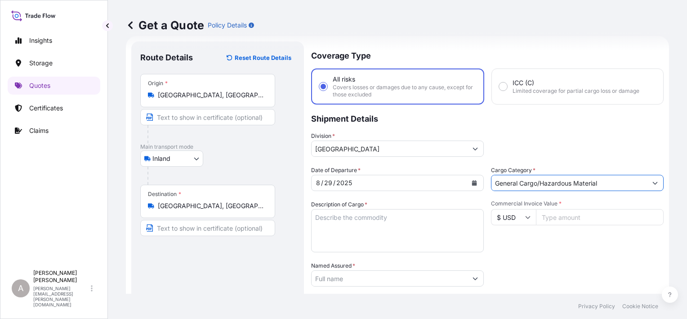
click at [558, 274] on div "Packing Category Type to search a container mode Please select a primary mode o…" at bounding box center [577, 273] width 173 height 25
click at [392, 237] on textarea "Description of Cargo *" at bounding box center [397, 230] width 173 height 43
paste textarea "STEEL TJS FLANGE STUDS 866"
click at [400, 220] on textarea "STEEL TJS FLANGE STUDS 866" at bounding box center [397, 230] width 173 height 43
type textarea "STEEL TJS FLANGE STUDS 866"
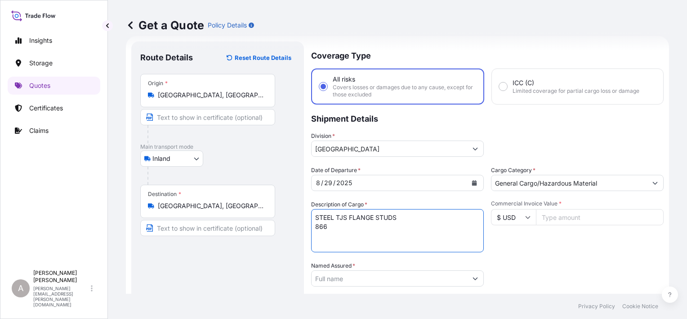
click at [538, 241] on div "Commercial Invoice Value * $ USD" at bounding box center [577, 226] width 173 height 52
click at [572, 219] on input "Commercial Invoice Value *" at bounding box center [600, 217] width 128 height 16
paste input "22680.00"
type input "22680.00"
click at [585, 251] on div "Date of Departure * [DATE] Cargo Category * General Cargo/Hazardous Material De…" at bounding box center [487, 277] width 353 height 223
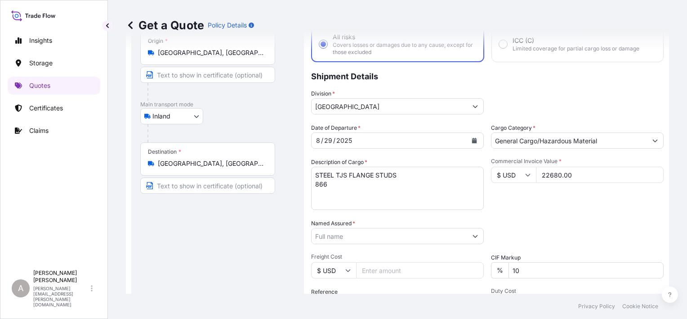
scroll to position [104, 0]
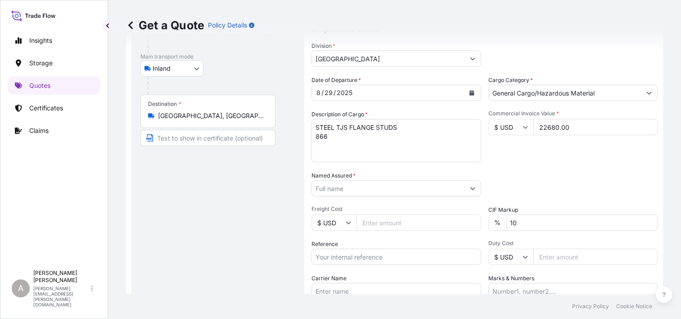
click at [471, 186] on icon "Show suggestions" at bounding box center [472, 187] width 5 height 5
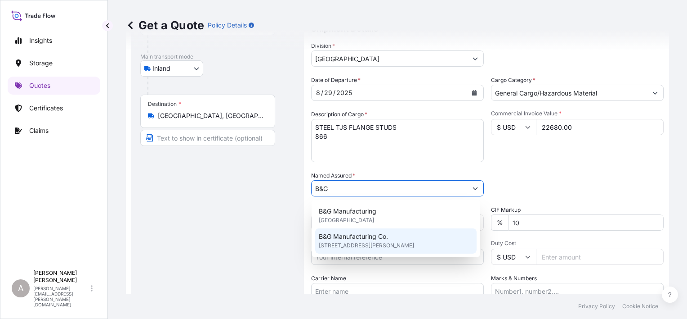
click at [414, 243] on span "[STREET_ADDRESS][PERSON_NAME]" at bounding box center [366, 245] width 95 height 9
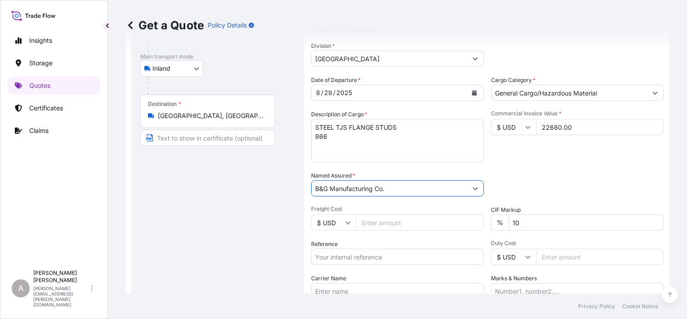
type input "B&G Manufacturing Co."
click at [567, 184] on div "Packing Category Type to search a container mode Please select a primary mode o…" at bounding box center [577, 183] width 173 height 25
drag, startPoint x: 547, startPoint y: 225, endPoint x: 492, endPoint y: 220, distance: 55.1
click at [492, 220] on div "% 10" at bounding box center [577, 222] width 173 height 16
type input "0"
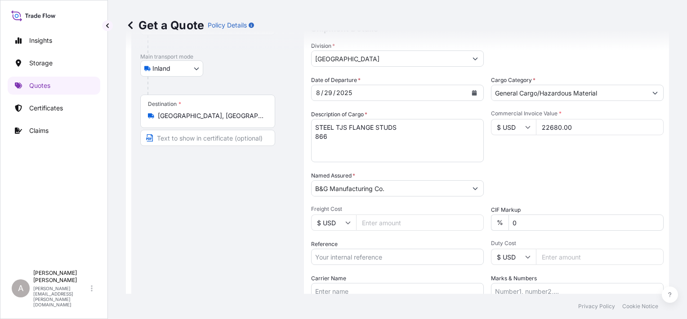
drag, startPoint x: 557, startPoint y: 187, endPoint x: 569, endPoint y: 180, distance: 13.1
click at [566, 182] on div "Packing Category Type to search a container mode Please select a primary mode o…" at bounding box center [577, 183] width 173 height 25
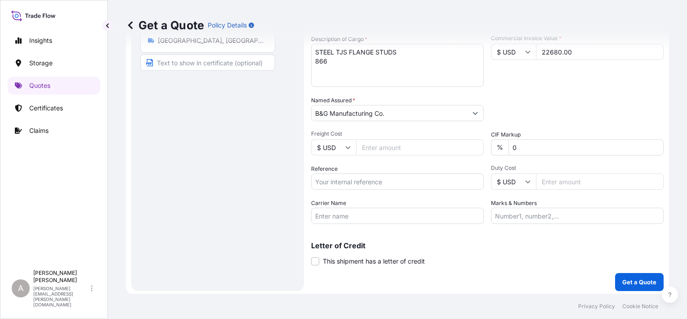
scroll to position [181, 0]
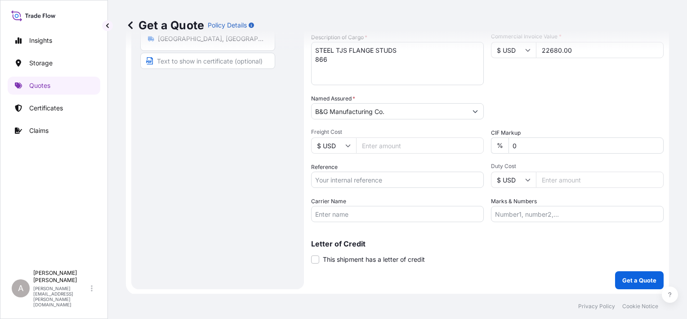
click at [363, 183] on input "Reference" at bounding box center [397, 179] width 173 height 16
paste input "80806142"
type input "80806142"
click at [520, 268] on div "Coverage Type All risks Covers losses or damages due to any cause, except for t…" at bounding box center [487, 81] width 353 height 414
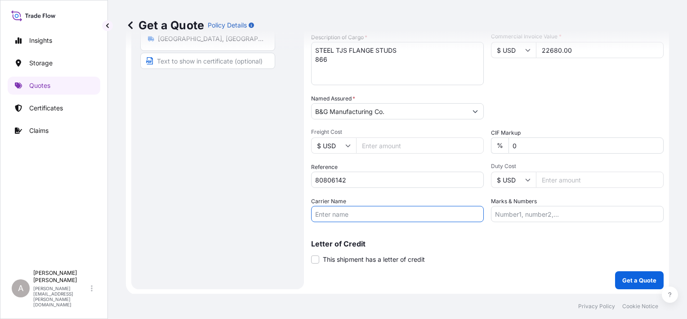
click at [398, 215] on input "Carrier Name" at bounding box center [397, 214] width 173 height 16
paste input "R & L Carriers, Inc."
type input "R & L Carriers, Inc."
click at [515, 260] on div "Letter of Credit This shipment has a letter of credit Letter of credit * Letter…" at bounding box center [487, 252] width 353 height 24
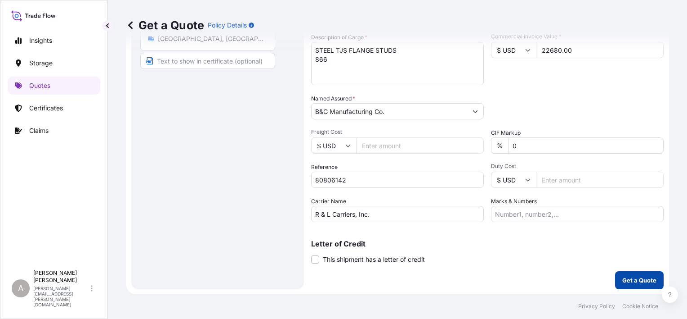
click at [623, 277] on p "Get a Quote" at bounding box center [640, 279] width 34 height 9
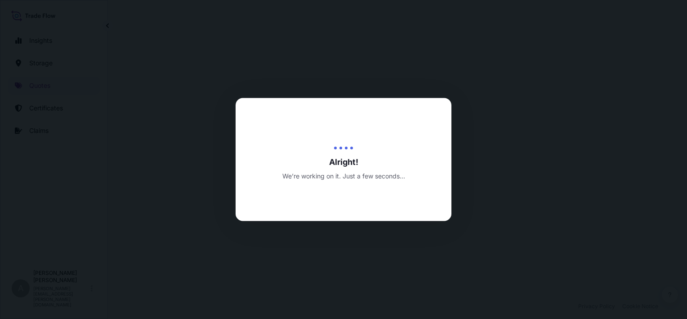
select select "Inland"
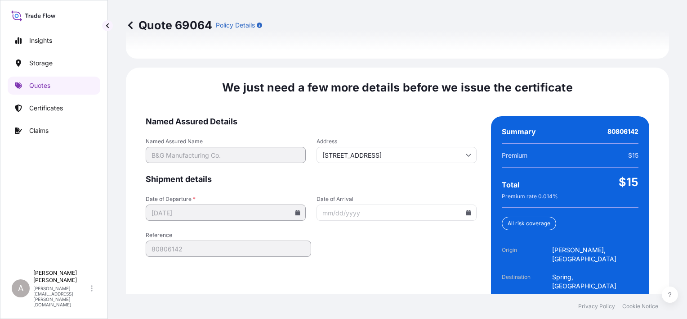
scroll to position [1389, 0]
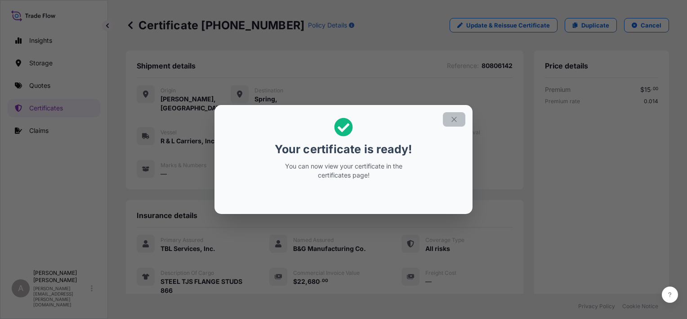
click at [453, 123] on button "button" at bounding box center [454, 119] width 22 height 14
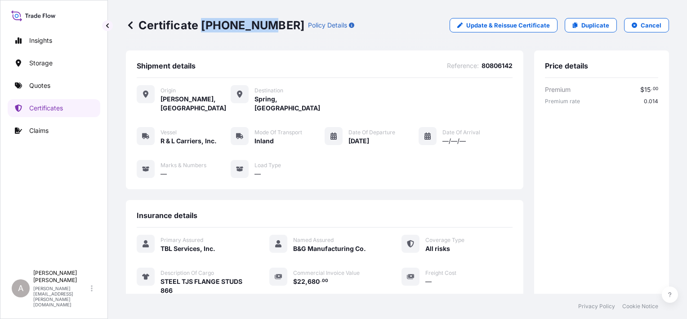
drag, startPoint x: 265, startPoint y: 25, endPoint x: 201, endPoint y: 23, distance: 63.4
click at [201, 23] on p "Certificate [PHONE_NUMBER]" at bounding box center [215, 25] width 179 height 14
copy p "[PHONE_NUMBER]"
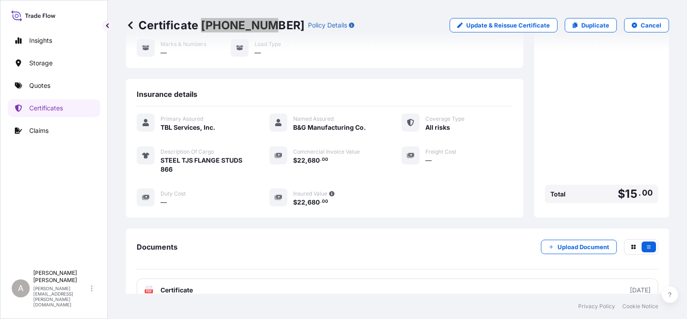
scroll to position [193, 0]
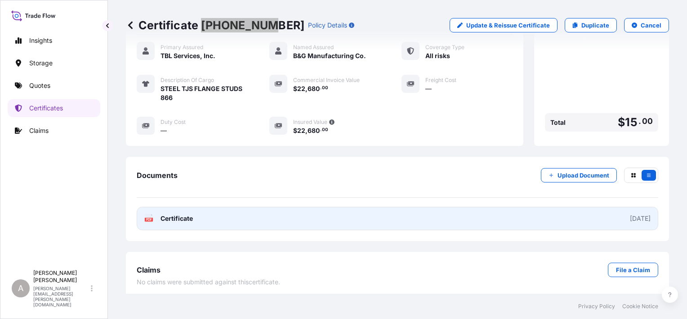
click at [403, 206] on link "PDF Certificate [DATE]" at bounding box center [398, 217] width 522 height 23
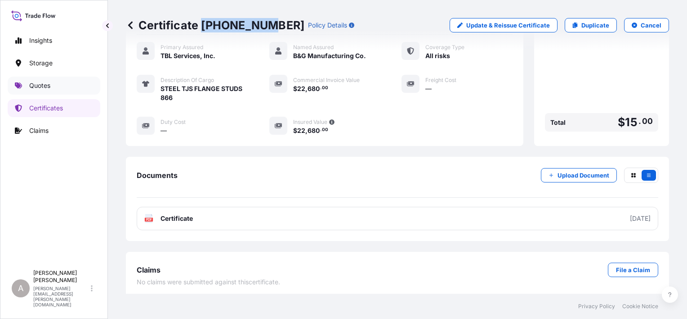
click at [66, 81] on link "Quotes" at bounding box center [54, 85] width 93 height 18
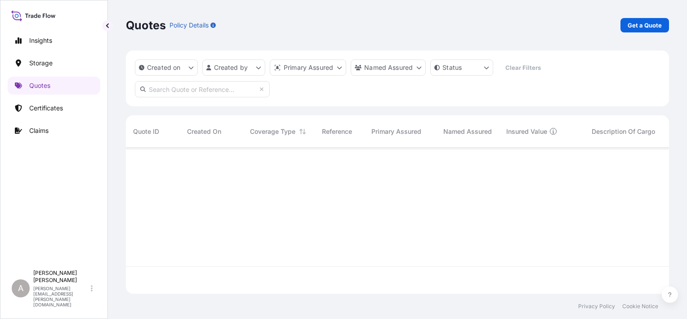
scroll to position [144, 536]
click at [650, 28] on p "Get a Quote" at bounding box center [645, 25] width 34 height 9
select select "Water"
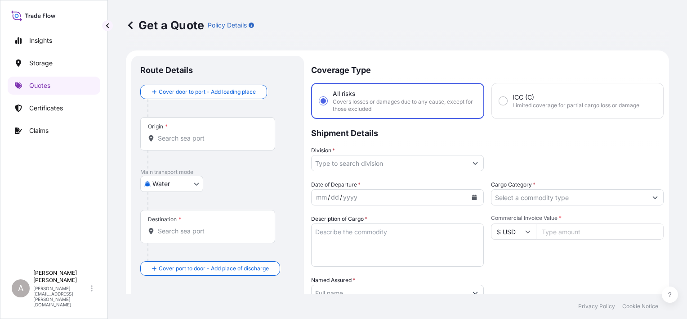
scroll to position [14, 0]
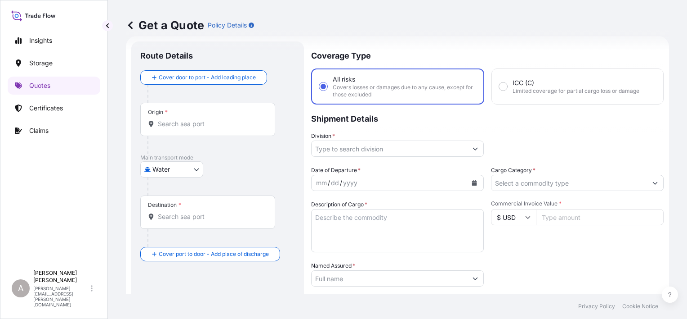
click at [169, 165] on body "Insights Storage Quotes Certificates Claims A [PERSON_NAME] [PERSON_NAME][EMAIL…" at bounding box center [343, 159] width 687 height 319
click at [171, 216] on div "Inland" at bounding box center [172, 224] width 56 height 16
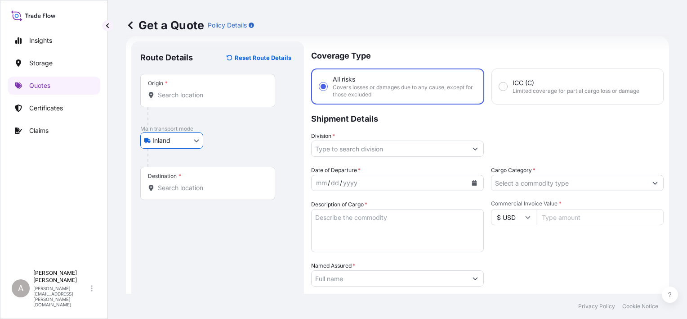
click at [226, 133] on div "Inland Air Water Inland" at bounding box center [217, 140] width 155 height 16
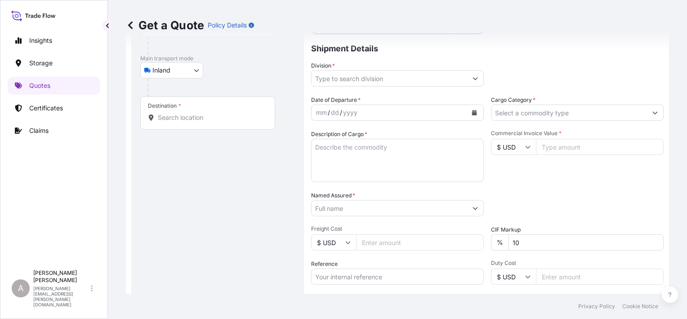
scroll to position [181, 0]
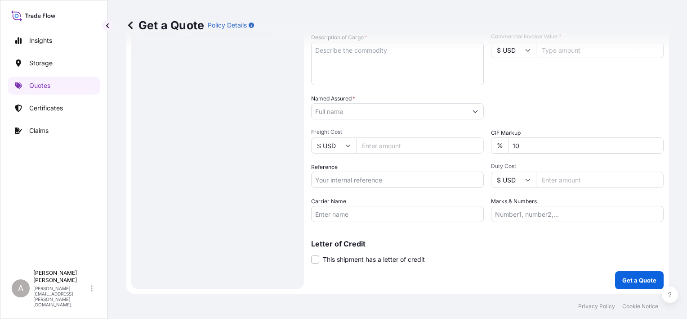
click at [357, 182] on input "Reference" at bounding box center [397, 179] width 173 height 16
paste input "80806136"
type input "80806136"
click at [431, 211] on input "Carrier Name" at bounding box center [397, 214] width 173 height 16
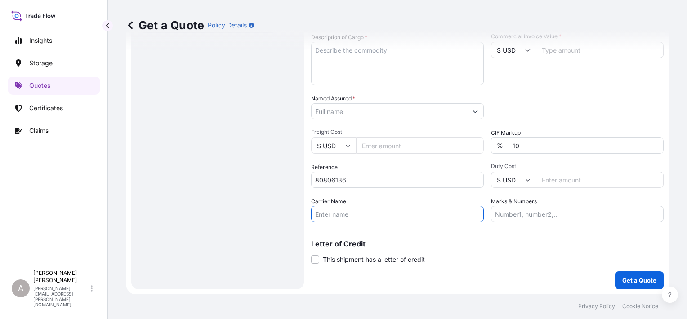
paste input "R & L Carriers, Inc."
type input "R & L Carriers, Inc."
drag, startPoint x: 556, startPoint y: 146, endPoint x: 486, endPoint y: 142, distance: 69.4
click at [492, 143] on div "% 10" at bounding box center [577, 145] width 173 height 16
type input "0"
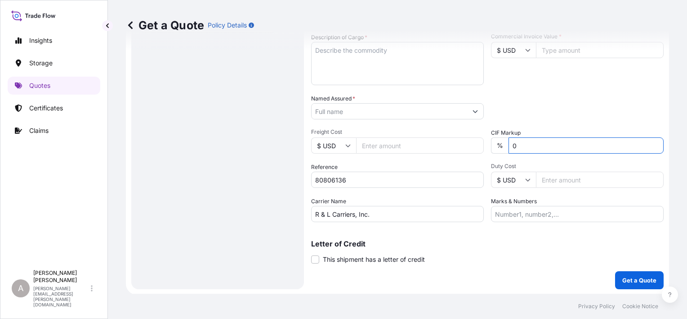
click at [552, 97] on div "Packing Category Type to search a container mode Please select a primary mode o…" at bounding box center [577, 106] width 173 height 25
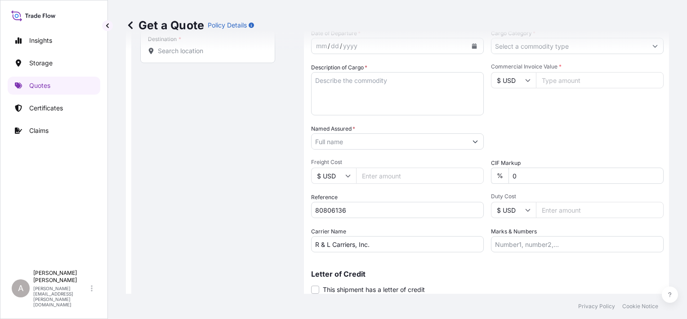
scroll to position [136, 0]
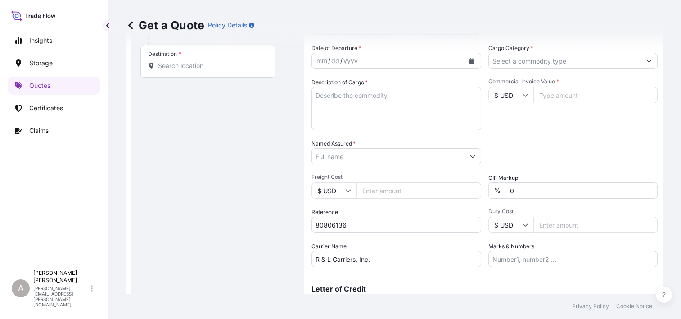
click at [462, 162] on div at bounding box center [396, 156] width 170 height 16
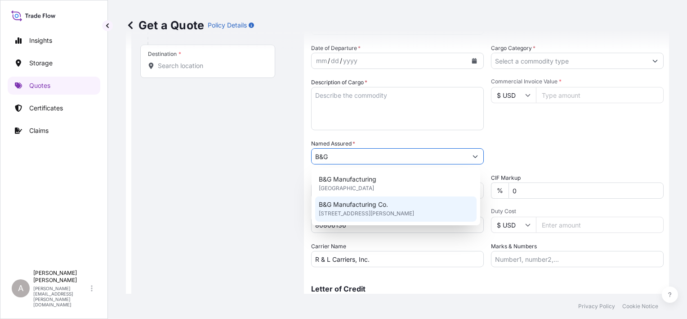
click at [424, 200] on div "B&G Manufacturing Co. [STREET_ADDRESS][PERSON_NAME]" at bounding box center [396, 208] width 162 height 25
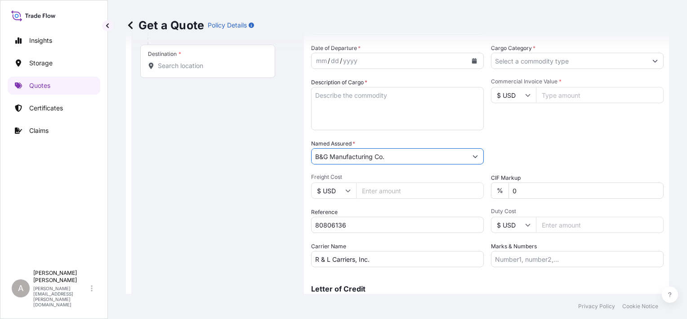
type input "B&G Manufacturing Co."
click at [560, 155] on div "Packing Category Type to search a container mode Please select a primary mode o…" at bounding box center [577, 151] width 173 height 25
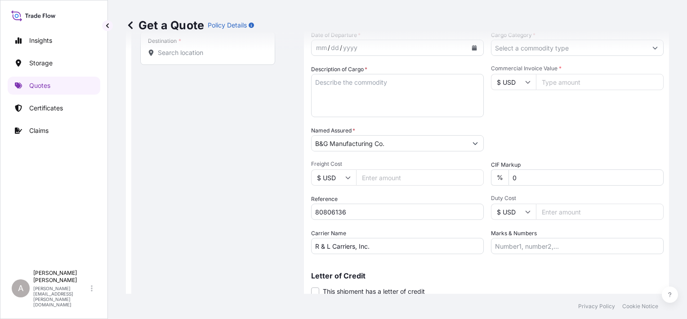
scroll to position [91, 0]
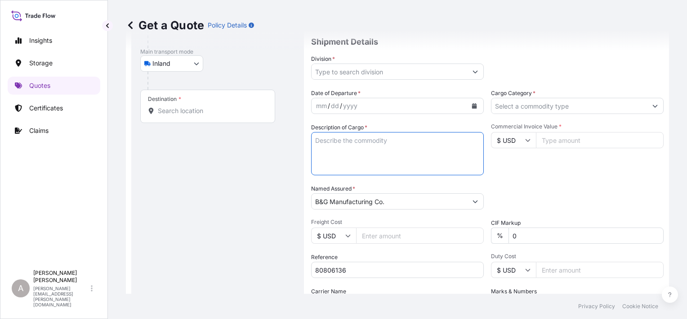
click at [355, 151] on textarea "Description of Cargo *" at bounding box center [397, 153] width 173 height 43
paste textarea "STUD MASTER MACHINE 1258"
click at [393, 142] on textarea "STUD MASTER MACHINE 1258" at bounding box center [397, 153] width 173 height 43
type textarea "STUD MASTER MACHINE 1258"
click at [540, 191] on div "Packing Category Type to search a container mode Please select a primary mode o…" at bounding box center [577, 196] width 173 height 25
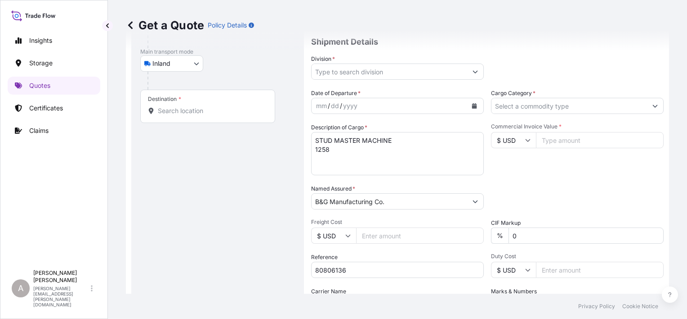
click at [621, 136] on input "Commercial Invoice Value *" at bounding box center [600, 140] width 128 height 16
paste input "40135.00"
type input "40135.00"
click at [614, 184] on div "Packing Category Type to search a container mode Please select a primary mode o…" at bounding box center [577, 196] width 173 height 25
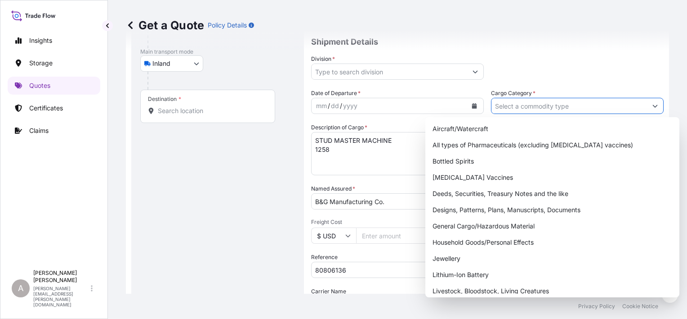
click at [578, 104] on input "Cargo Category *" at bounding box center [570, 106] width 156 height 16
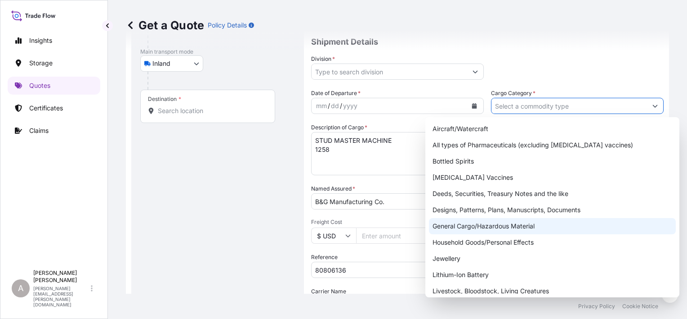
click at [515, 228] on div "General Cargo/Hazardous Material" at bounding box center [552, 226] width 247 height 16
type input "General Cargo/Hazardous Material"
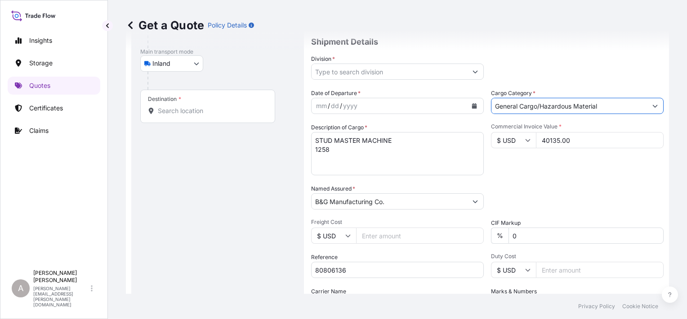
drag, startPoint x: 567, startPoint y: 215, endPoint x: 528, endPoint y: 187, distance: 47.8
click at [569, 215] on div "Date of Departure * mm / dd / yyyy Cargo Category * General Cargo/Hazardous Mat…" at bounding box center [487, 200] width 353 height 223
click at [461, 106] on div "mm / dd / yyyy" at bounding box center [390, 106] width 156 height 16
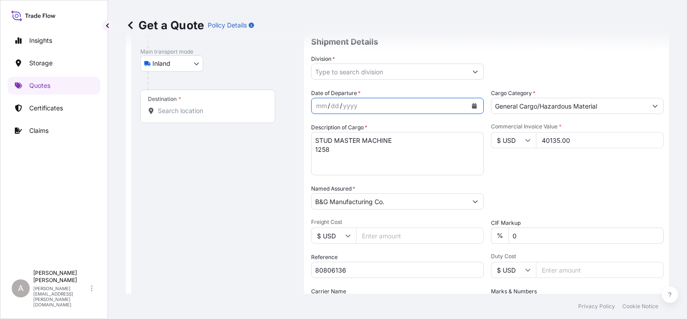
click at [473, 106] on icon "Calendar" at bounding box center [474, 105] width 5 height 5
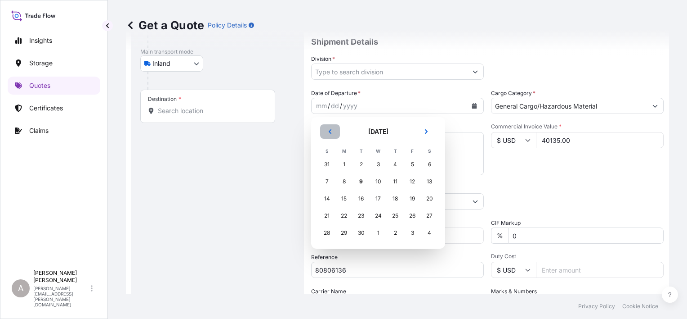
click at [326, 131] on button "Previous" at bounding box center [330, 131] width 20 height 14
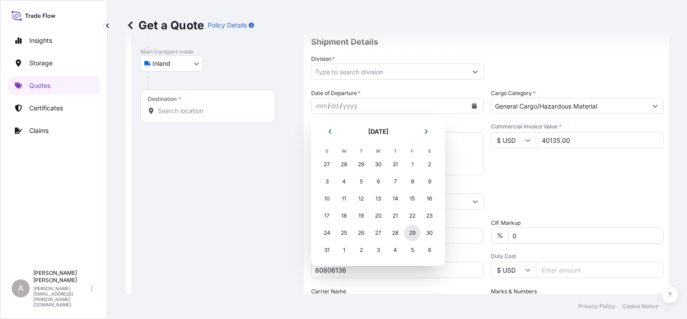
click at [414, 234] on div "29" at bounding box center [412, 232] width 16 height 16
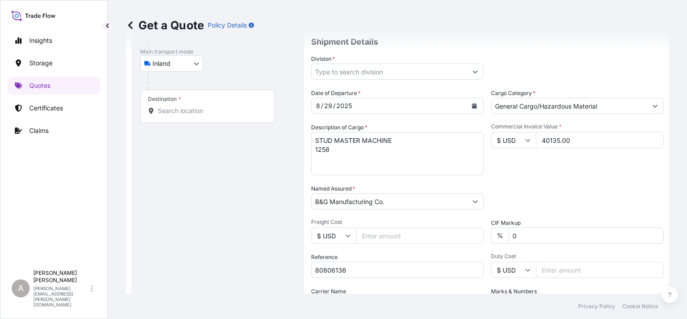
click at [568, 191] on div "Packing Category Type to search a container mode Please select a primary mode o…" at bounding box center [577, 196] width 173 height 25
click at [455, 68] on input "Division *" at bounding box center [390, 71] width 156 height 16
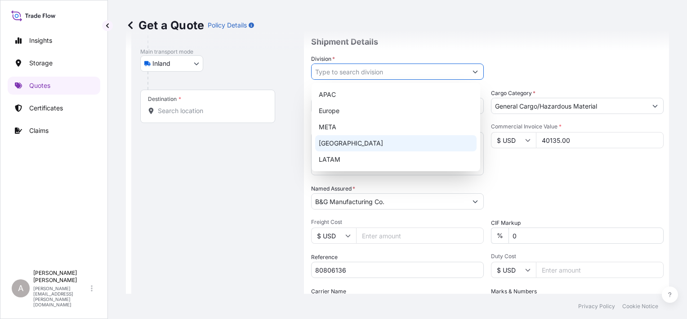
click at [410, 139] on div "[GEOGRAPHIC_DATA]" at bounding box center [396, 143] width 162 height 16
type input "[GEOGRAPHIC_DATA]"
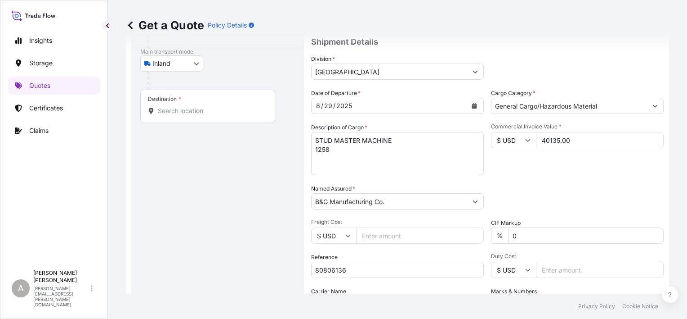
click at [569, 187] on div "Packing Category Type to search a container mode Please select a primary mode o…" at bounding box center [577, 196] width 173 height 25
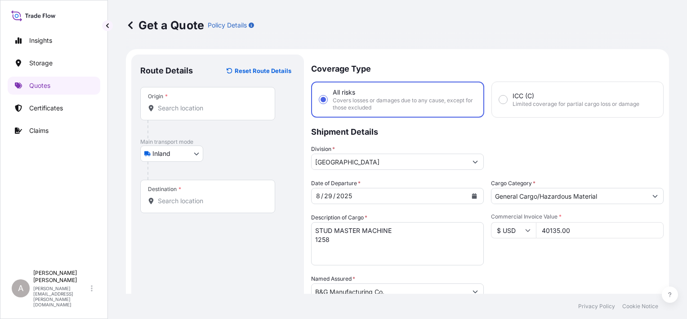
scroll to position [0, 0]
click at [233, 112] on input "Origin *" at bounding box center [211, 109] width 106 height 9
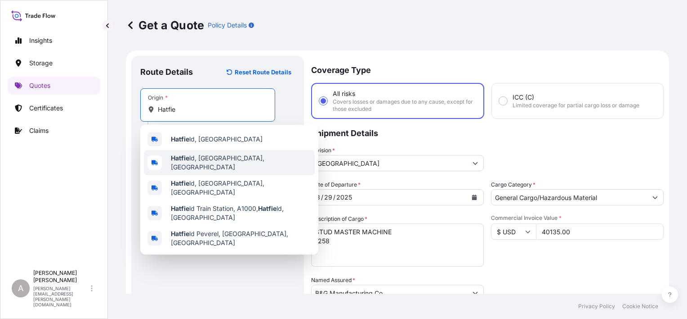
click at [219, 153] on div "Hatfie ld, [GEOGRAPHIC_DATA], [GEOGRAPHIC_DATA]" at bounding box center [229, 162] width 171 height 25
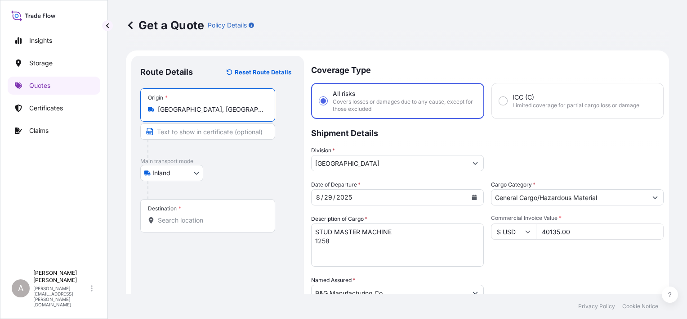
type input "[GEOGRAPHIC_DATA], [GEOGRAPHIC_DATA], [GEOGRAPHIC_DATA]"
drag, startPoint x: 219, startPoint y: 256, endPoint x: 187, endPoint y: 220, distance: 47.8
click at [219, 256] on div "Route Details Reset Route Details Place of loading Road / [GEOGRAPHIC_DATA] / I…" at bounding box center [217, 263] width 155 height 396
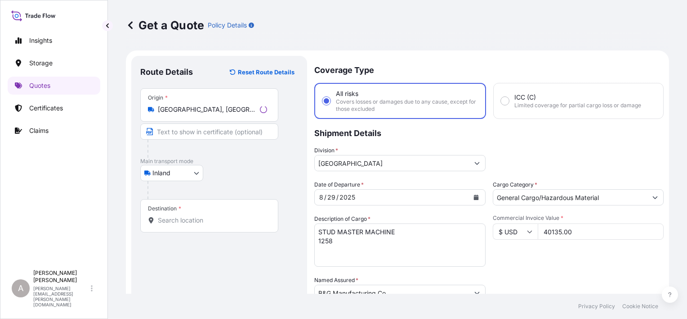
click at [184, 211] on div "Destination *" at bounding box center [209, 215] width 138 height 33
click at [184, 215] on input "Destination *" at bounding box center [212, 219] width 109 height 9
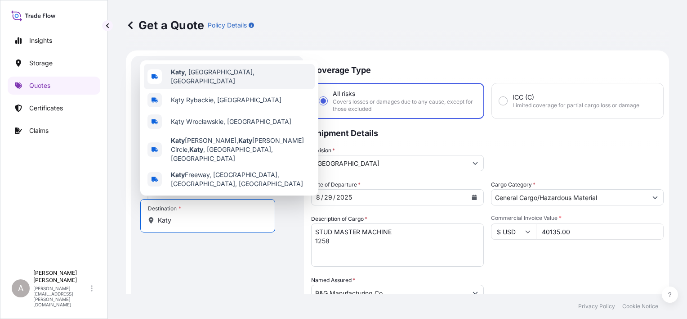
click at [199, 89] on div "[GEOGRAPHIC_DATA] , [GEOGRAPHIC_DATA], [GEOGRAPHIC_DATA]" at bounding box center [229, 76] width 171 height 25
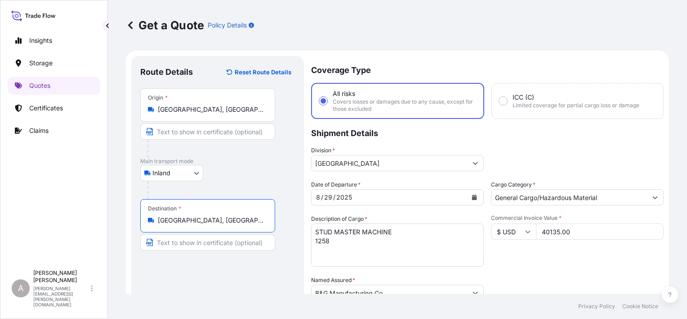
type input "[GEOGRAPHIC_DATA], [GEOGRAPHIC_DATA], [GEOGRAPHIC_DATA]"
click at [193, 280] on div "Route Details Reset Route Details Place of loading Road / [GEOGRAPHIC_DATA] / I…" at bounding box center [217, 263] width 155 height 396
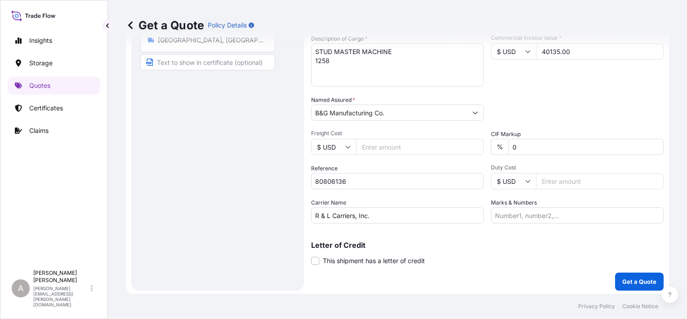
scroll to position [181, 0]
click at [628, 275] on p "Get a Quote" at bounding box center [640, 279] width 34 height 9
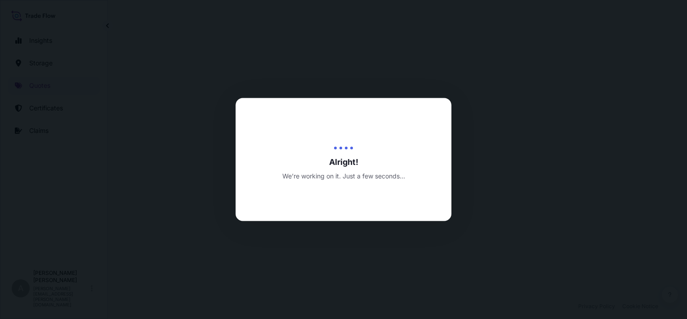
select select "Inland"
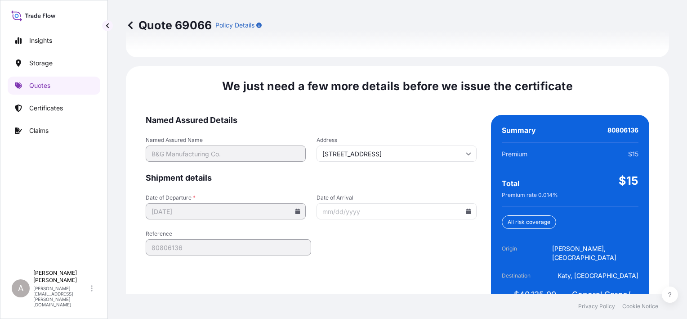
scroll to position [1389, 0]
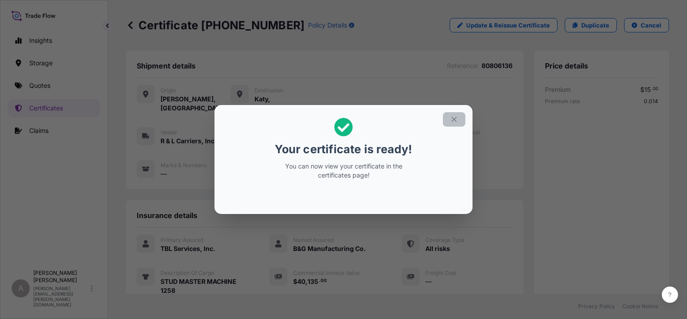
click at [459, 118] on button "button" at bounding box center [454, 119] width 22 height 14
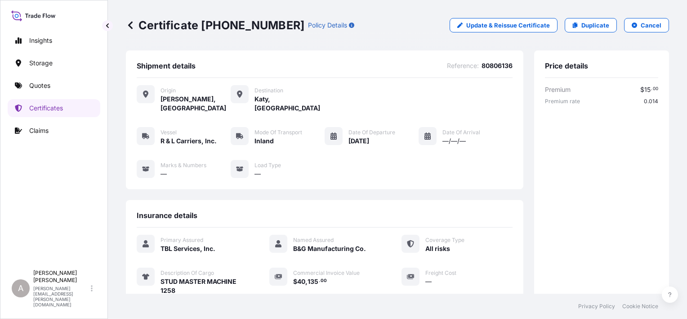
click at [240, 30] on p "Certificate [PHONE_NUMBER]" at bounding box center [215, 25] width 179 height 14
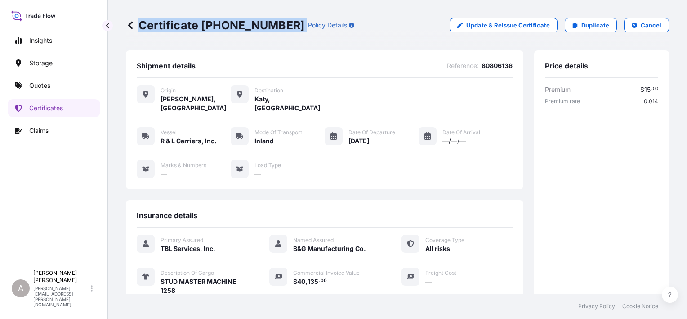
click at [240, 30] on p "Certificate [PHONE_NUMBER]" at bounding box center [215, 25] width 179 height 14
drag, startPoint x: 240, startPoint y: 30, endPoint x: 209, endPoint y: 29, distance: 31.1
click at [209, 29] on p "Certificate [PHONE_NUMBER]" at bounding box center [215, 25] width 179 height 14
click at [202, 23] on p "Certificate [PHONE_NUMBER]" at bounding box center [215, 25] width 179 height 14
drag, startPoint x: 202, startPoint y: 24, endPoint x: 261, endPoint y: 26, distance: 59.4
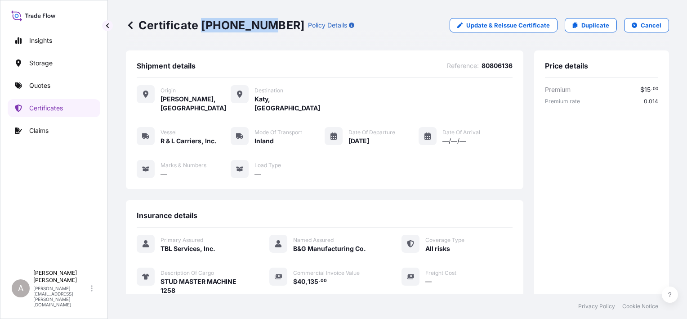
click at [261, 26] on p "Certificate [PHONE_NUMBER]" at bounding box center [215, 25] width 179 height 14
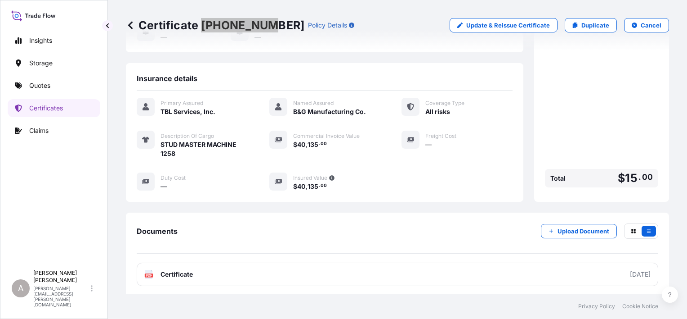
scroll to position [193, 0]
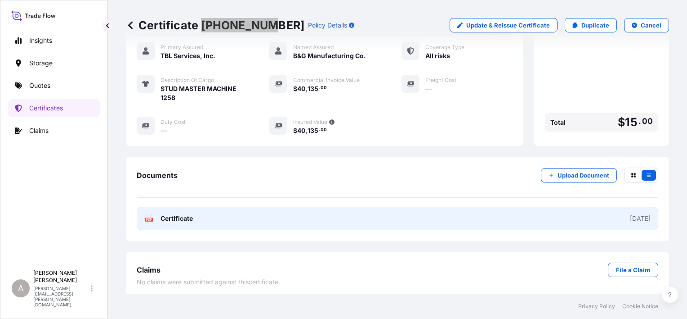
click at [475, 212] on link "PDF Certificate [DATE]" at bounding box center [398, 217] width 522 height 23
